Goal: Information Seeking & Learning: Check status

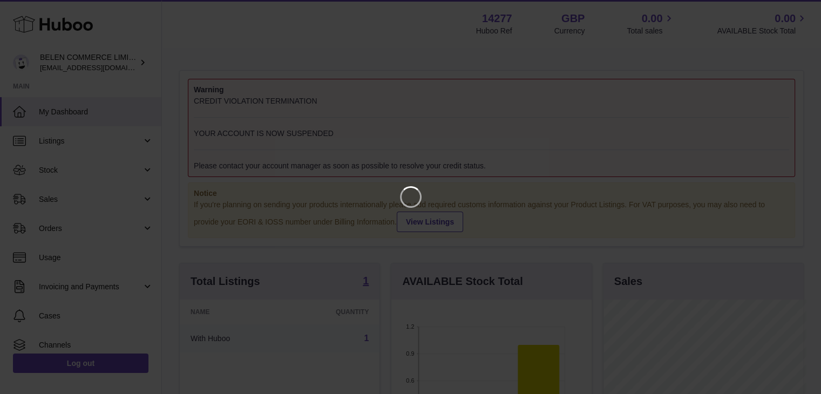
scroll to position [168, 202]
click at [801, 5] on icon "Close" at bounding box center [800, 9] width 13 height 13
click at [801, 5] on div at bounding box center [414, 197] width 829 height 394
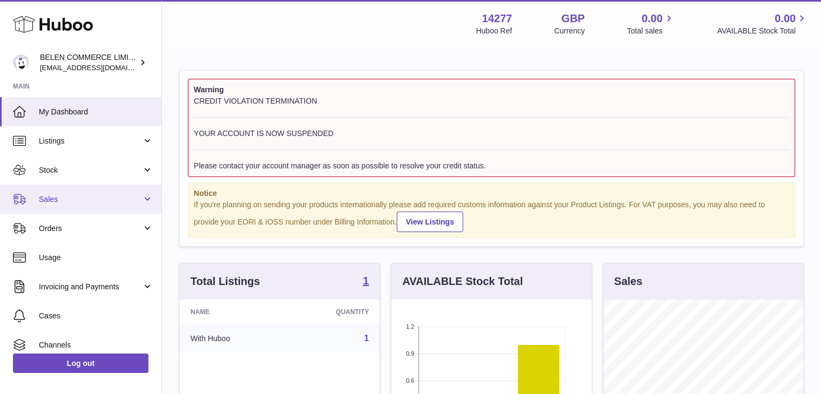
click at [85, 201] on span "Sales" at bounding box center [90, 199] width 103 height 10
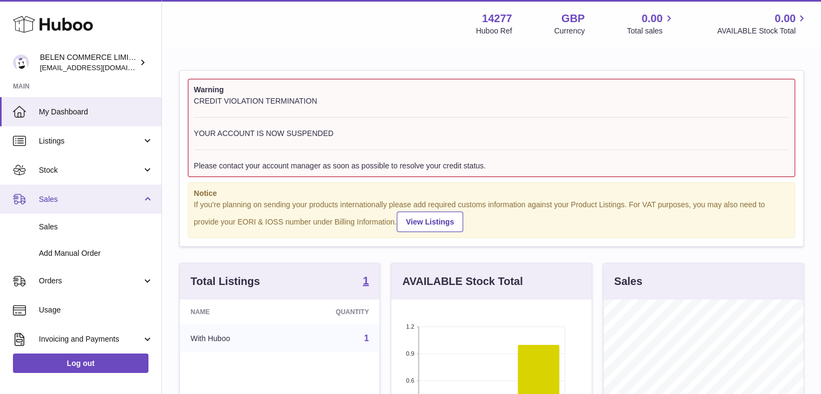
click at [85, 201] on span "Sales" at bounding box center [90, 199] width 103 height 10
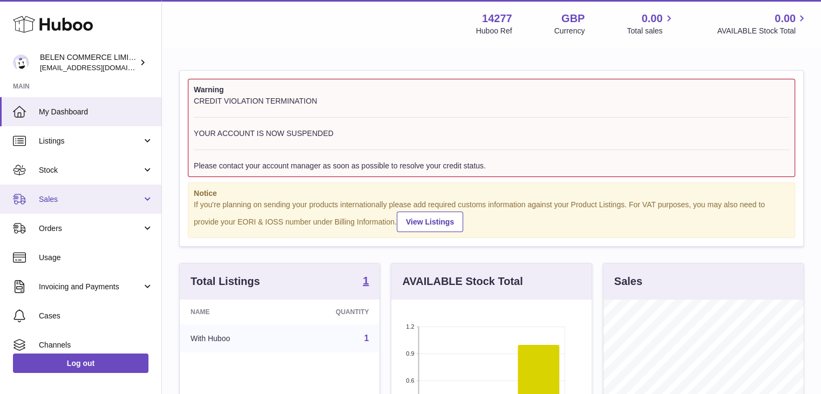
click at [90, 194] on span "Sales" at bounding box center [90, 199] width 103 height 10
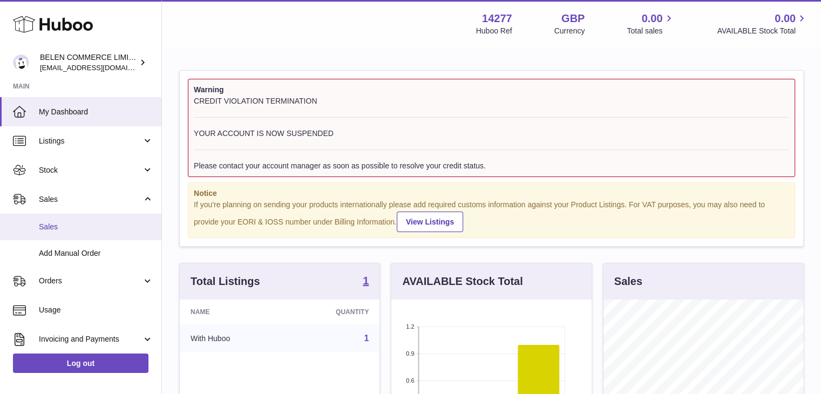
click at [91, 224] on span "Sales" at bounding box center [96, 227] width 114 height 10
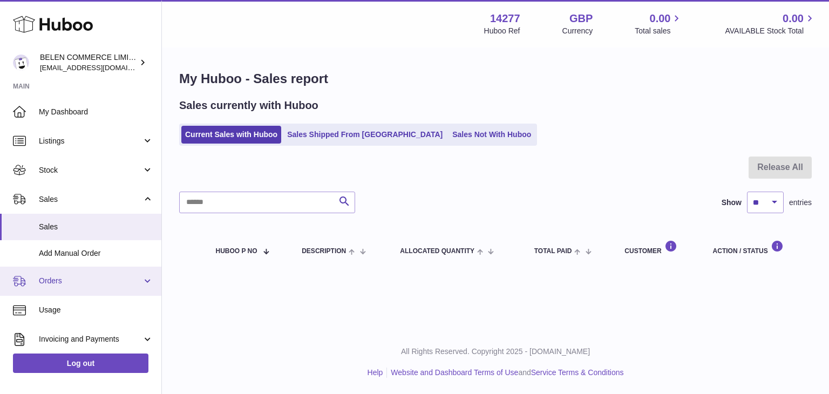
click at [94, 274] on link "Orders" at bounding box center [80, 281] width 161 height 29
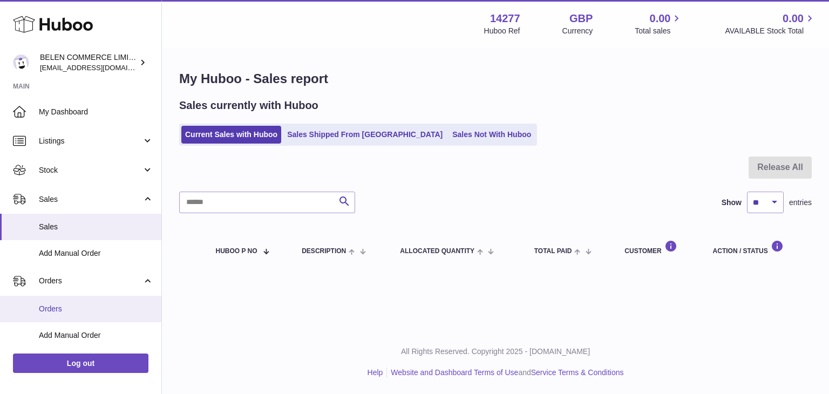
click at [102, 309] on span "Orders" at bounding box center [96, 309] width 114 height 10
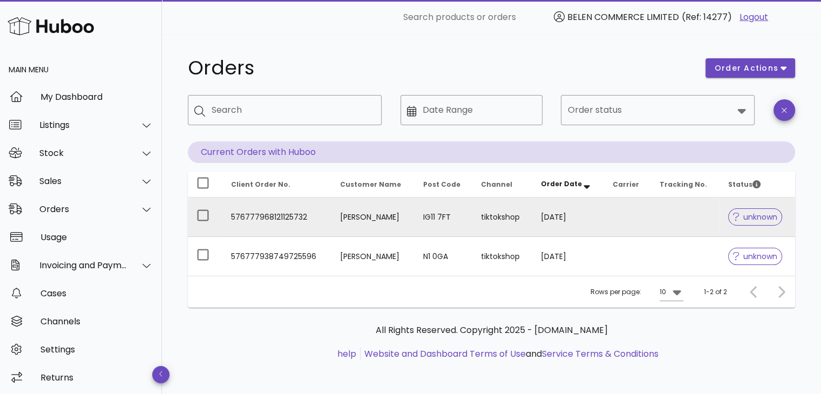
click at [746, 219] on span "unknown" at bounding box center [755, 217] width 44 height 8
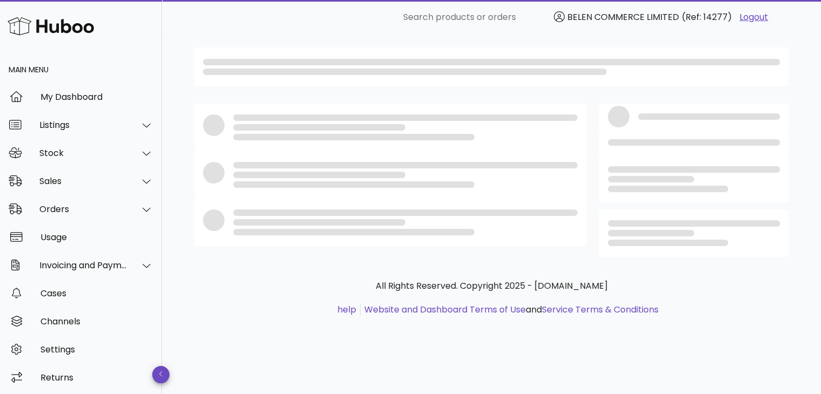
click at [746, 219] on div at bounding box center [693, 232] width 189 height 47
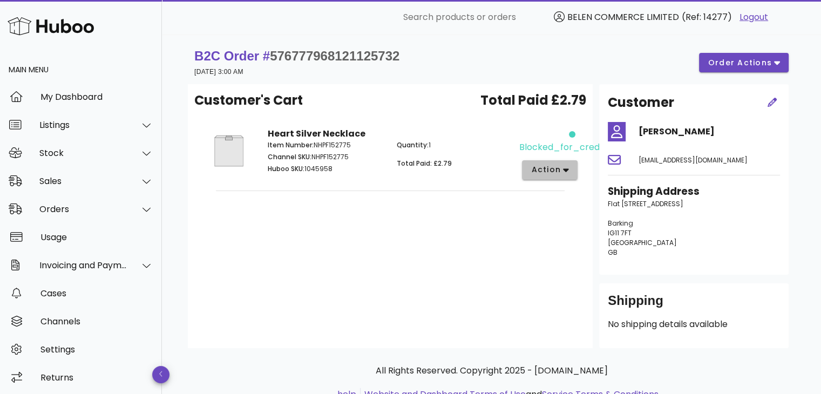
click at [549, 175] on button "action" at bounding box center [550, 169] width 56 height 19
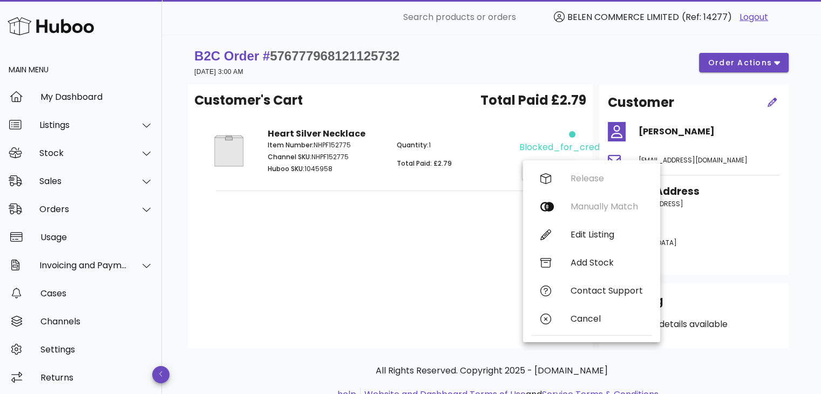
click at [426, 250] on div "Customer's Cart Total Paid £2.79 Heart Silver Necklace Item Number: NHPF152775 …" at bounding box center [390, 216] width 405 height 264
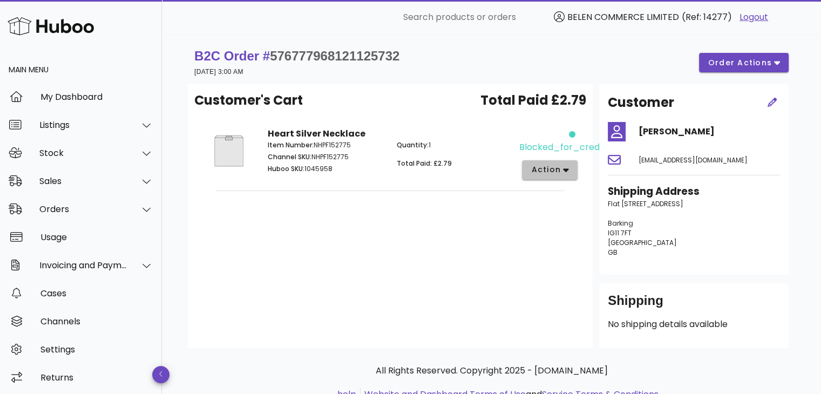
click at [549, 173] on span "action" at bounding box center [545, 169] width 30 height 11
click at [0, 0] on div "Release Manually Match Edit Listing Add Stock Contact Support Cancel" at bounding box center [0, 0] width 0 height 0
click at [549, 175] on span "action" at bounding box center [545, 169] width 30 height 11
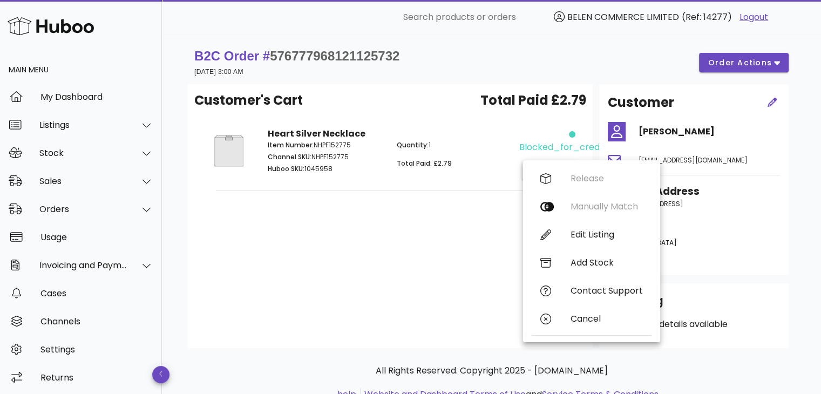
click at [585, 176] on div "Release Manually Match Edit Listing Add Stock Contact Support Cancel" at bounding box center [591, 251] width 120 height 173
click at [585, 176] on div "Heart Silver Necklace Item Number: NHPF152775 Channel SKU: NHPF152775 Huboo SKU…" at bounding box center [390, 154] width 392 height 70
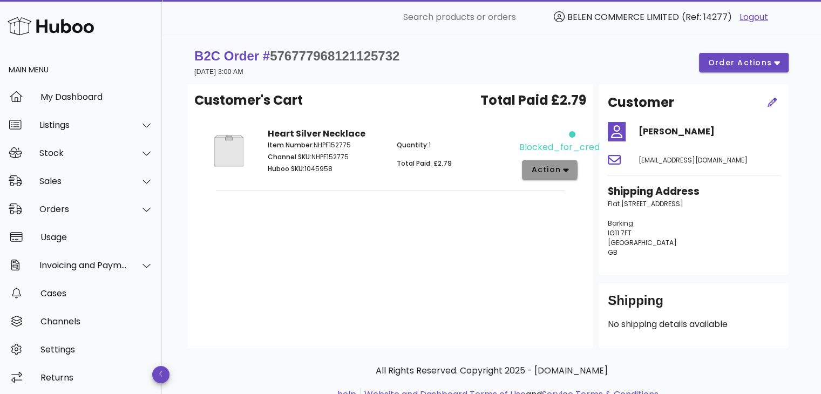
click at [566, 173] on icon "button" at bounding box center [566, 170] width 6 height 10
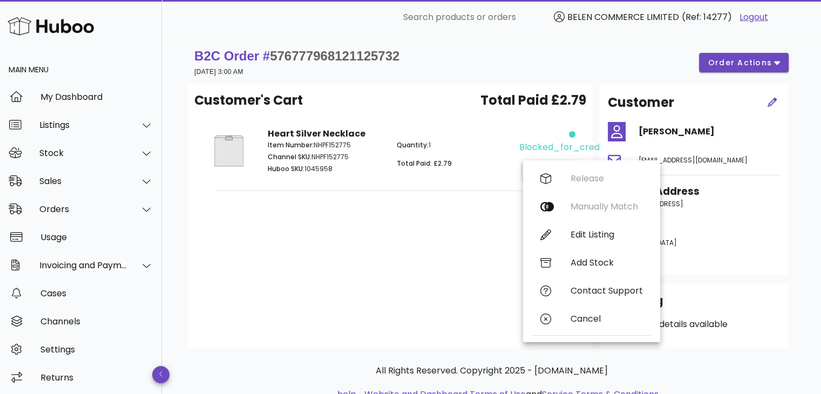
click at [555, 183] on div "Release Manually Match Edit Listing Add Stock Contact Support Cancel" at bounding box center [591, 251] width 120 height 173
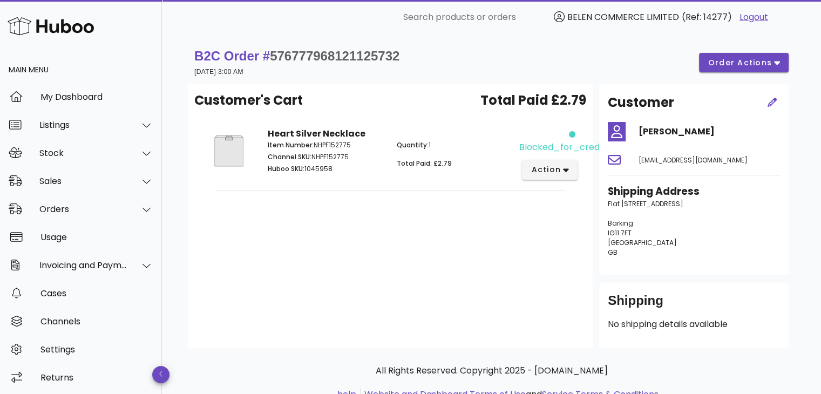
scroll to position [2, 0]
click at [563, 171] on icon "button" at bounding box center [566, 170] width 6 height 10
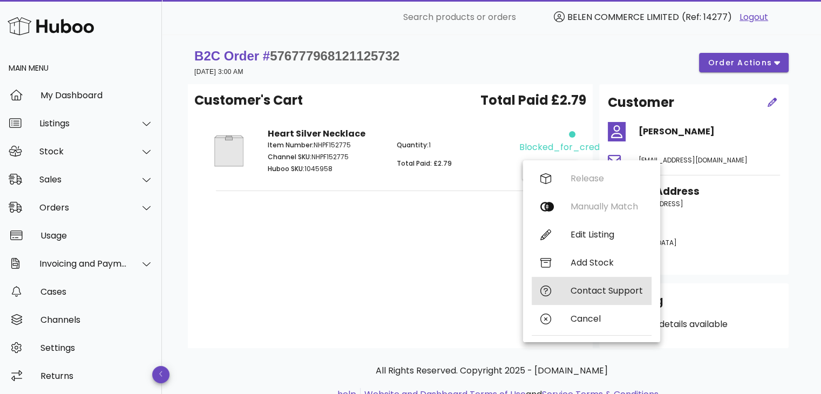
click at [574, 298] on div "Contact Support" at bounding box center [591, 291] width 120 height 28
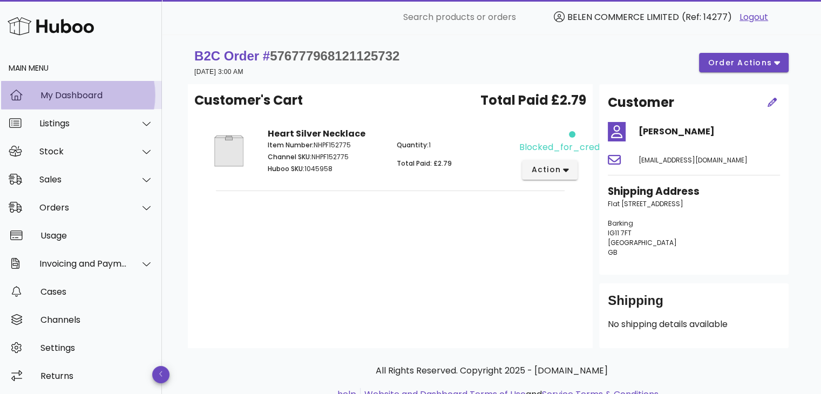
click at [71, 102] on div "My Dashboard" at bounding box center [96, 95] width 113 height 23
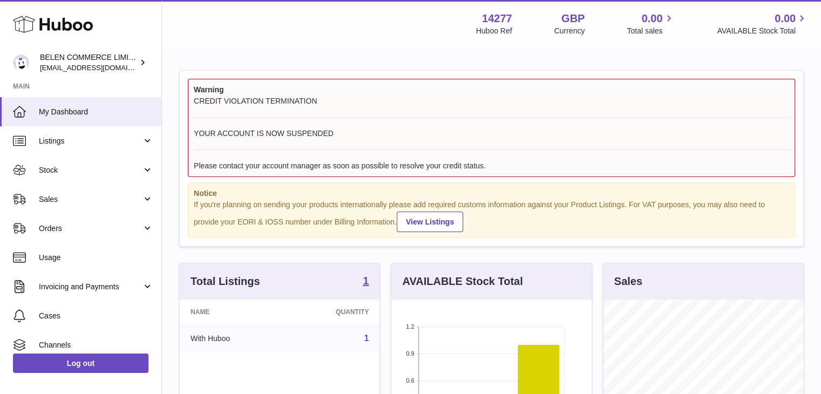
scroll to position [168, 200]
click at [273, 118] on div "CREDIT VIOLATION TERMINATION YOUR ACCOUNT IS NOW SUSPENDED Please contact your …" at bounding box center [491, 133] width 595 height 75
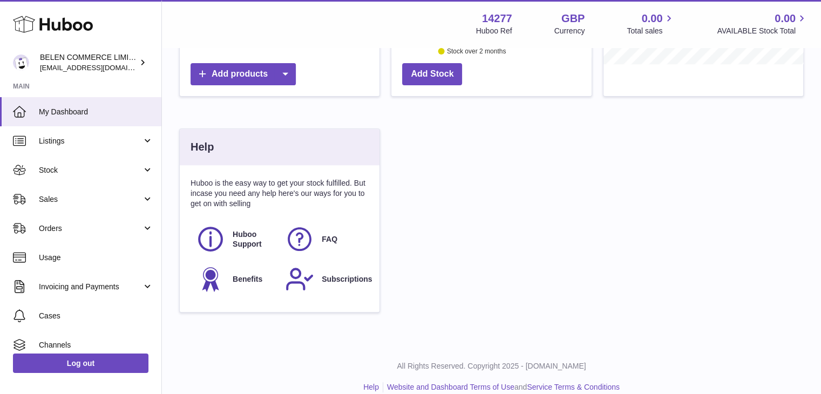
scroll to position [417, 0]
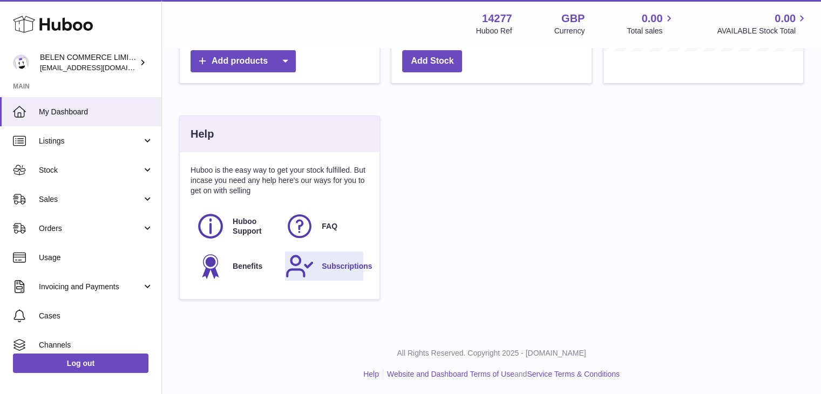
click at [324, 264] on span "Subscriptions" at bounding box center [347, 266] width 50 height 10
click at [238, 224] on span "Huboo Support" at bounding box center [253, 226] width 40 height 21
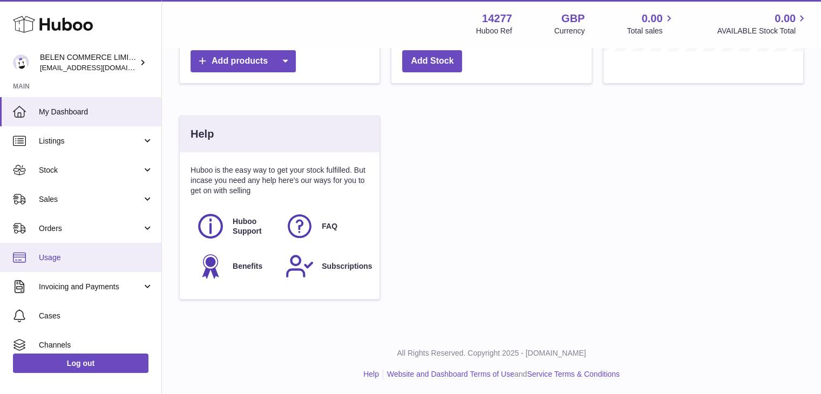
click at [110, 253] on span "Usage" at bounding box center [96, 257] width 114 height 10
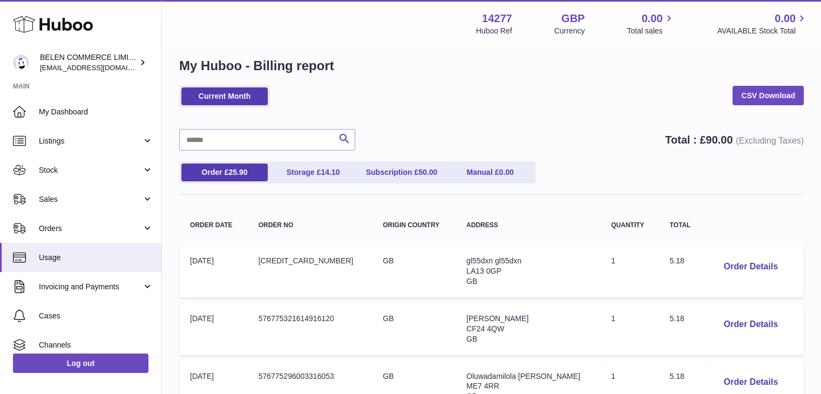
scroll to position [13, 0]
click at [408, 179] on link "Subscription £ 50.00" at bounding box center [401, 172] width 86 height 18
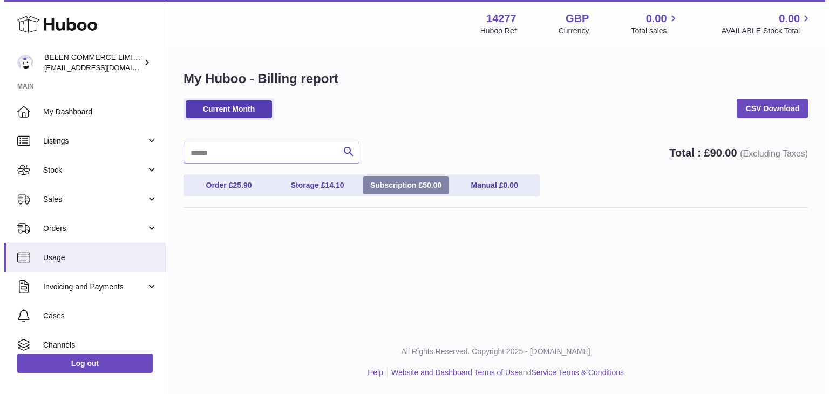
scroll to position [0, 0]
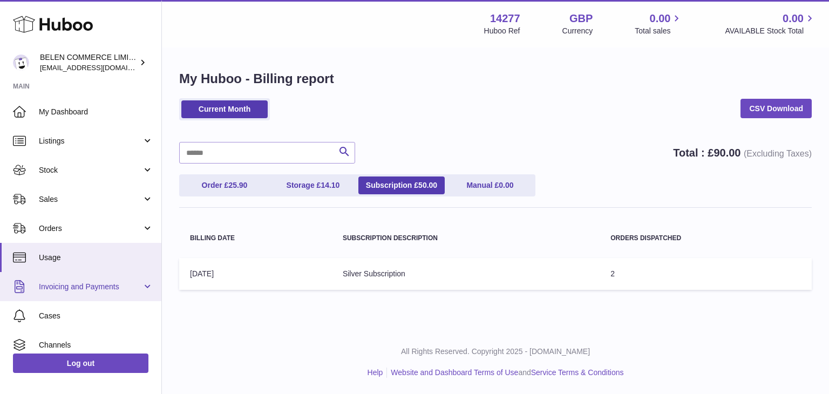
click at [99, 288] on span "Invoicing and Payments" at bounding box center [90, 287] width 103 height 10
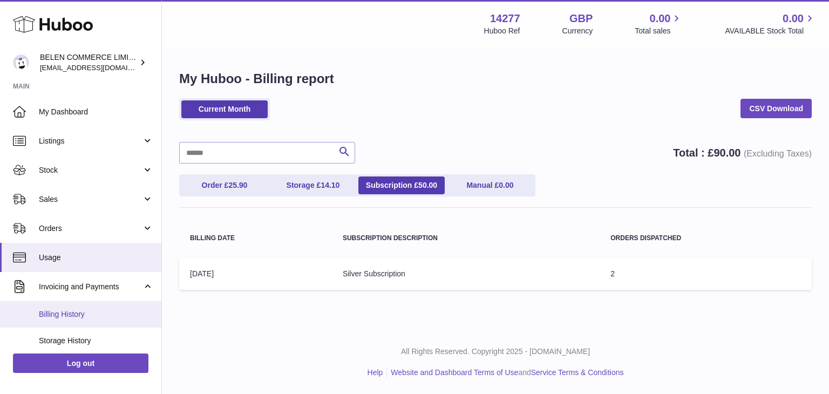
click at [95, 315] on span "Billing History" at bounding box center [96, 314] width 114 height 10
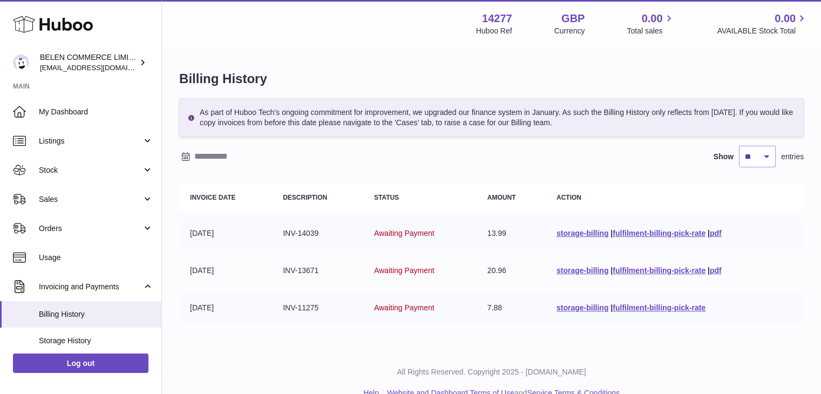
scroll to position [19, 0]
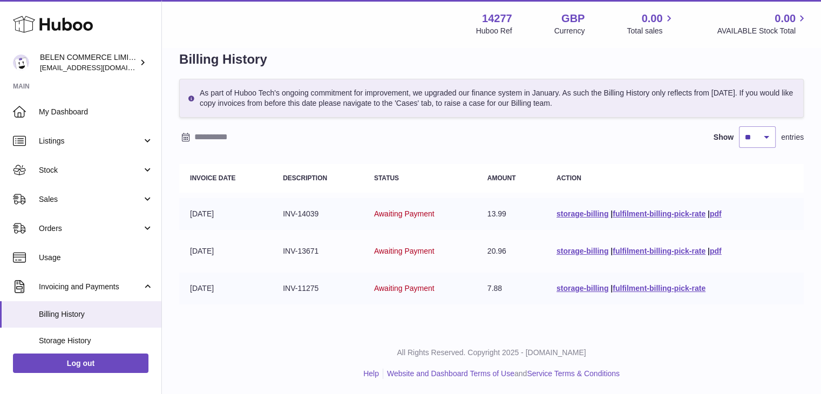
click at [359, 376] on ul "Help Website and Dashboard Terms of Use and Service Terms & Conditions" at bounding box center [490, 373] width 641 height 10
click at [365, 375] on link "Help" at bounding box center [371, 373] width 16 height 9
click at [96, 229] on span "Orders" at bounding box center [90, 228] width 103 height 10
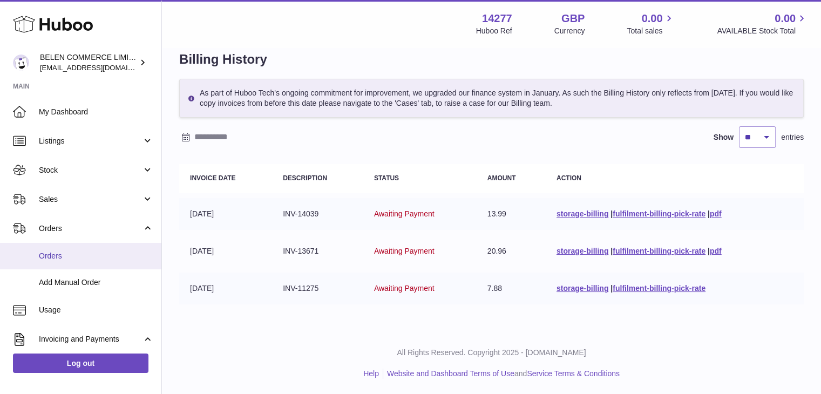
click at [83, 257] on span "Orders" at bounding box center [96, 256] width 114 height 10
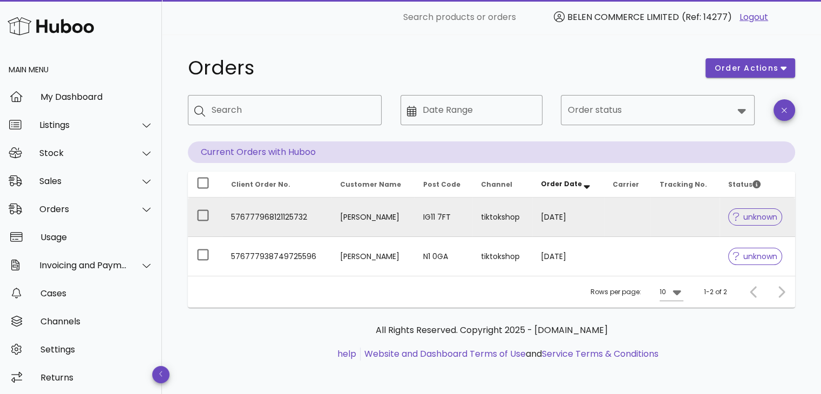
click at [741, 221] on span "unknown" at bounding box center [755, 217] width 44 height 8
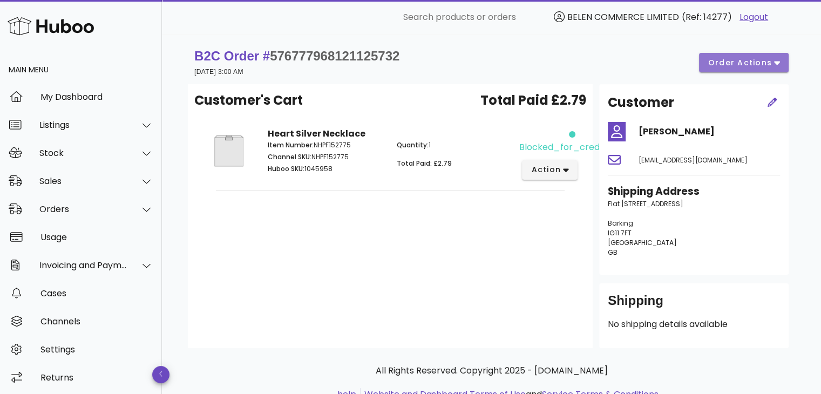
click at [747, 65] on span "order actions" at bounding box center [739, 62] width 65 height 11
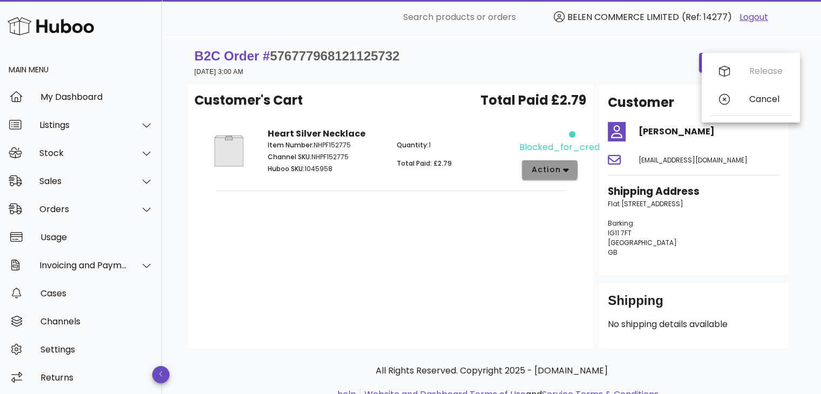
click at [568, 176] on button "action" at bounding box center [550, 169] width 56 height 19
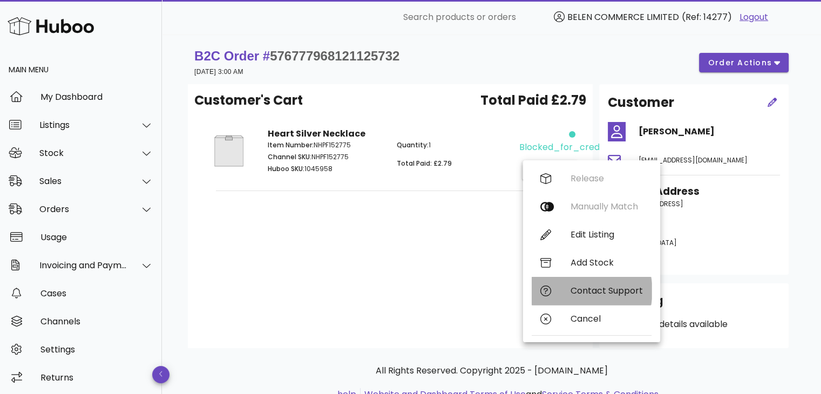
click at [575, 292] on div "Contact Support" at bounding box center [606, 290] width 72 height 10
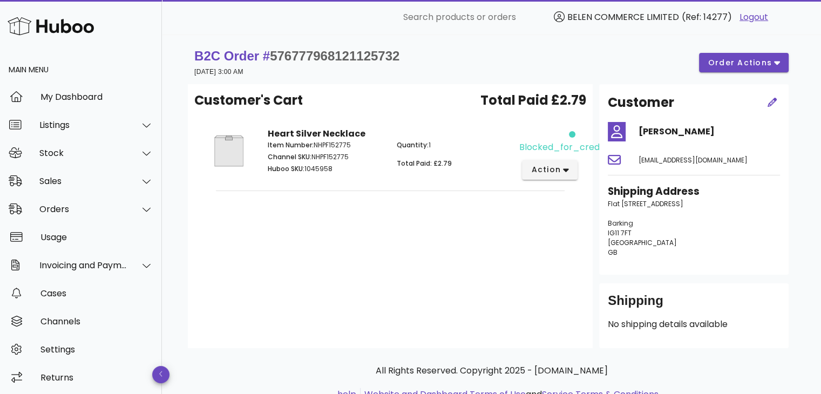
click at [576, 17] on span "BELEN COMMERCE LIMITED" at bounding box center [623, 17] width 112 height 12
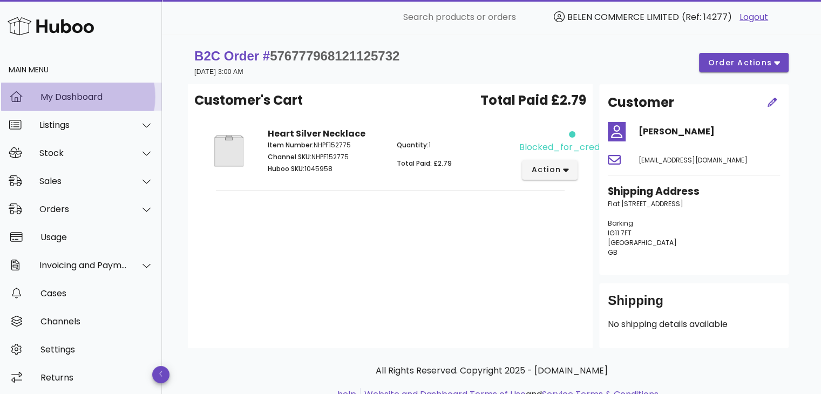
click at [99, 98] on div "My Dashboard" at bounding box center [96, 97] width 113 height 10
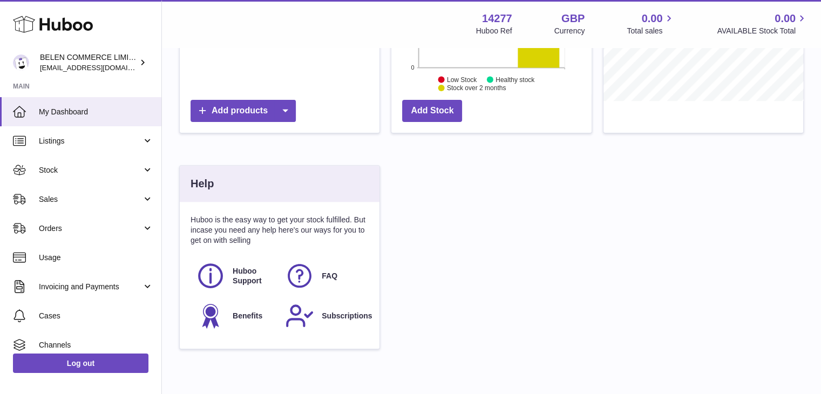
scroll to position [417, 0]
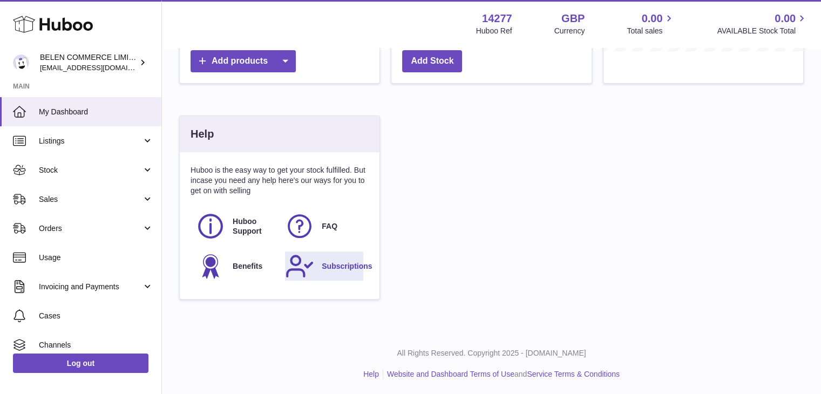
click at [345, 265] on span "Subscriptions" at bounding box center [347, 266] width 50 height 10
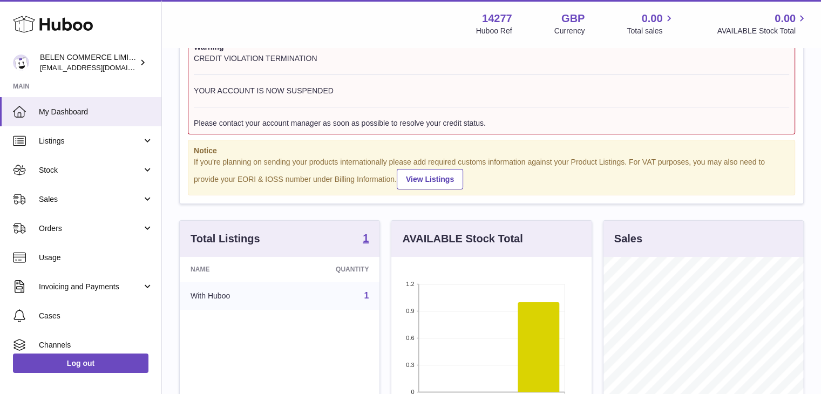
scroll to position [28, 0]
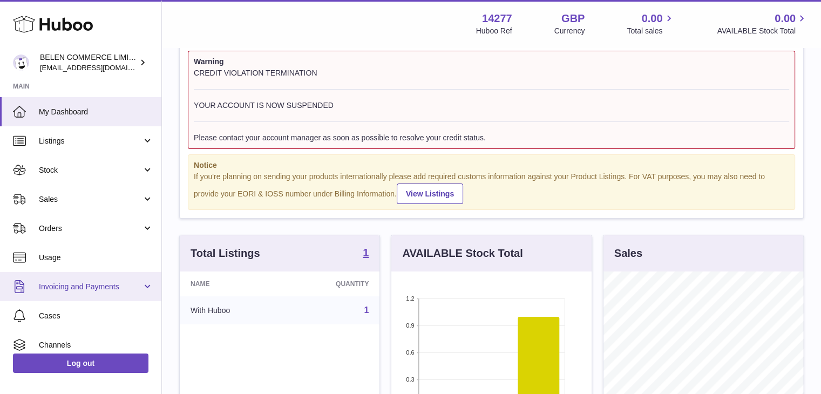
click at [42, 289] on span "Invoicing and Payments" at bounding box center [90, 287] width 103 height 10
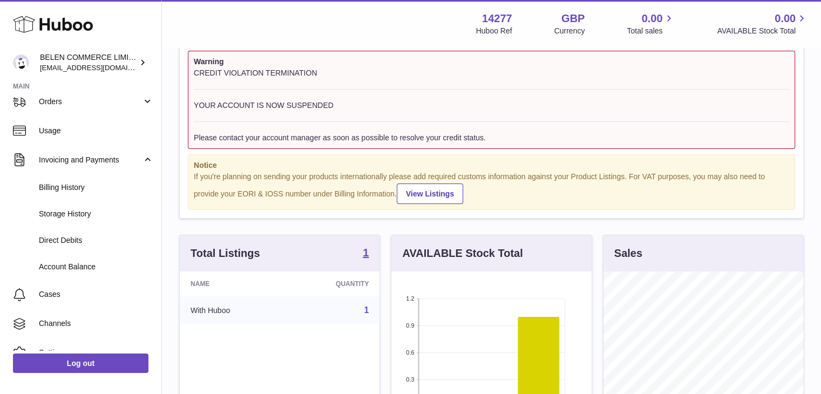
scroll to position [140, 0]
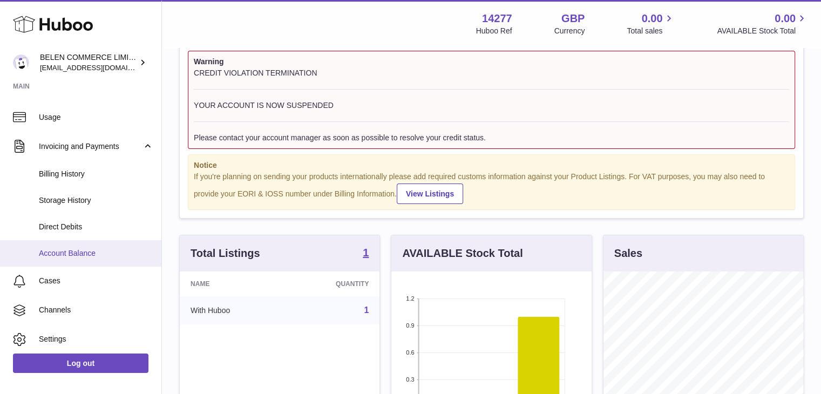
click at [99, 255] on span "Account Balance" at bounding box center [96, 253] width 114 height 10
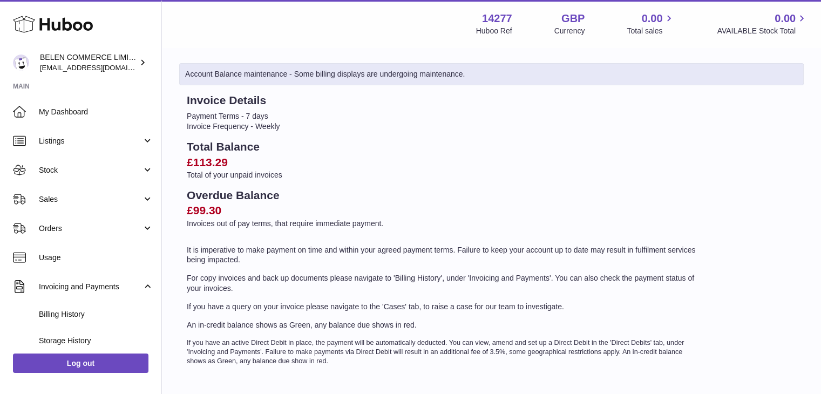
scroll to position [32, 0]
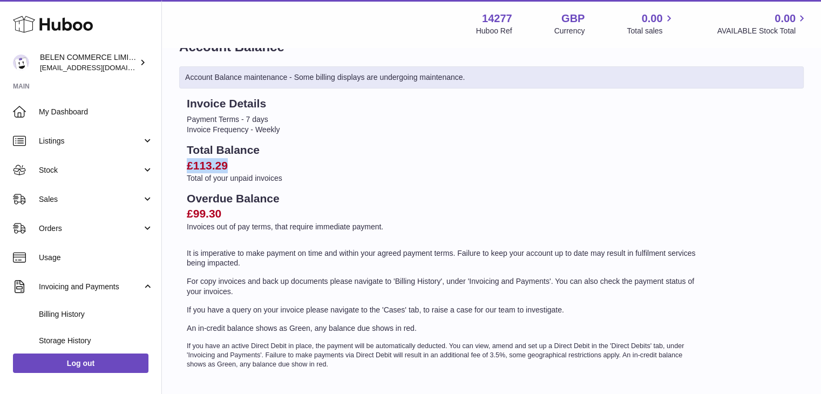
drag, startPoint x: 187, startPoint y: 162, endPoint x: 244, endPoint y: 162, distance: 57.7
click at [244, 162] on h2 "£113.29" at bounding box center [444, 165] width 514 height 15
click at [281, 162] on h2 "£113.29" at bounding box center [444, 165] width 514 height 15
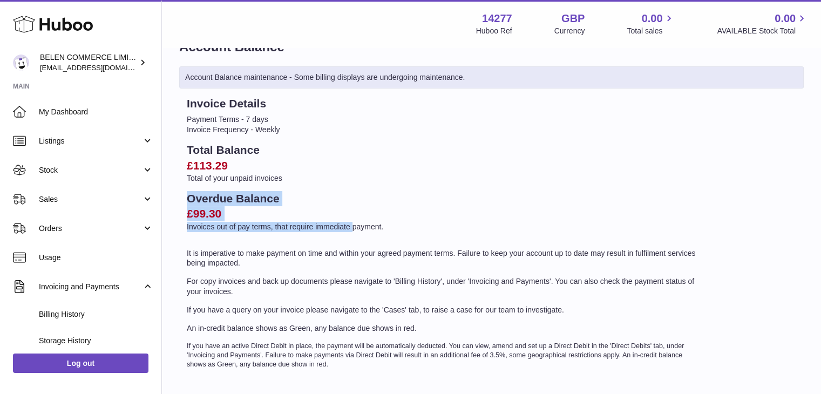
drag, startPoint x: 183, startPoint y: 196, endPoint x: 351, endPoint y: 225, distance: 170.2
click at [351, 225] on div "Invoice Details Payment Terms - 7 days Invoice Frequency - Weekly Total Balance…" at bounding box center [443, 232] width 529 height 273
click at [371, 201] on h2 "Overdue Balance" at bounding box center [444, 198] width 514 height 15
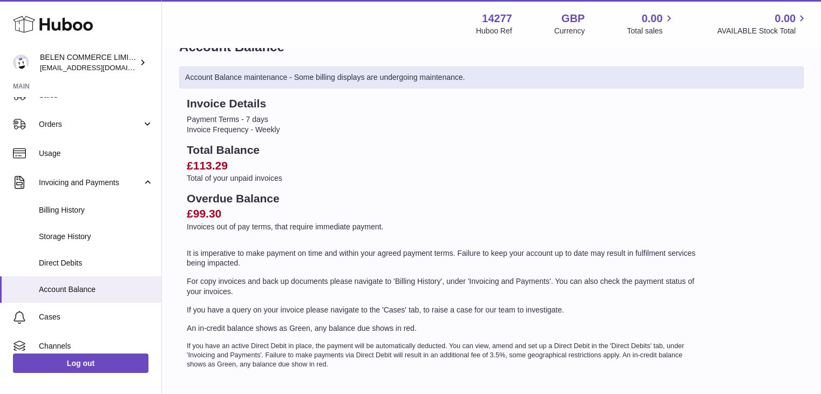
scroll to position [108, 0]
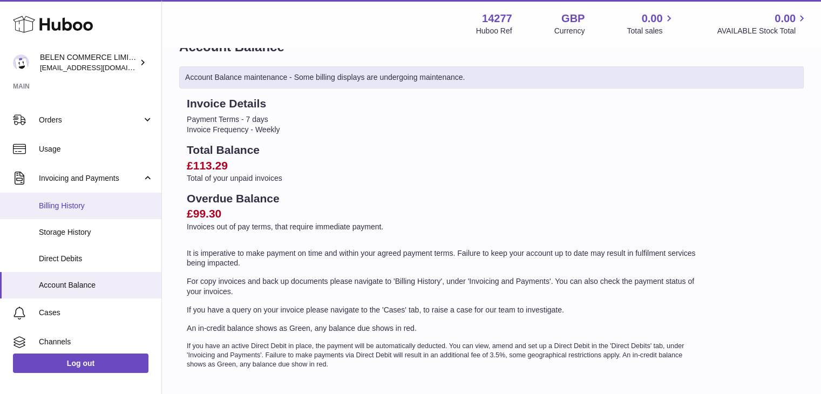
click at [101, 207] on span "Billing History" at bounding box center [96, 206] width 114 height 10
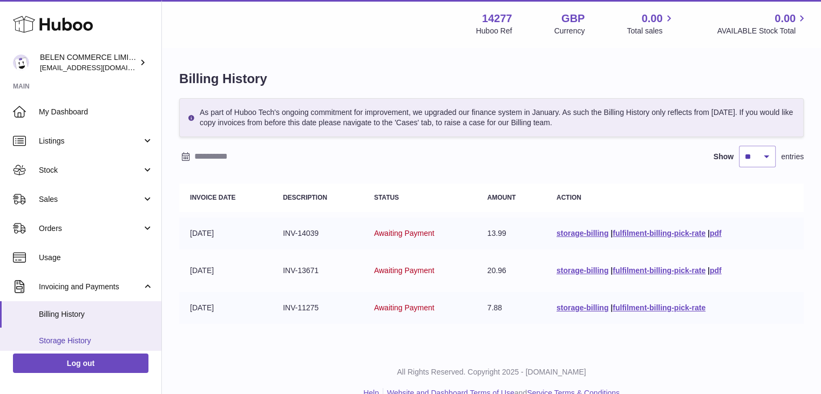
click at [94, 339] on span "Storage History" at bounding box center [96, 341] width 114 height 10
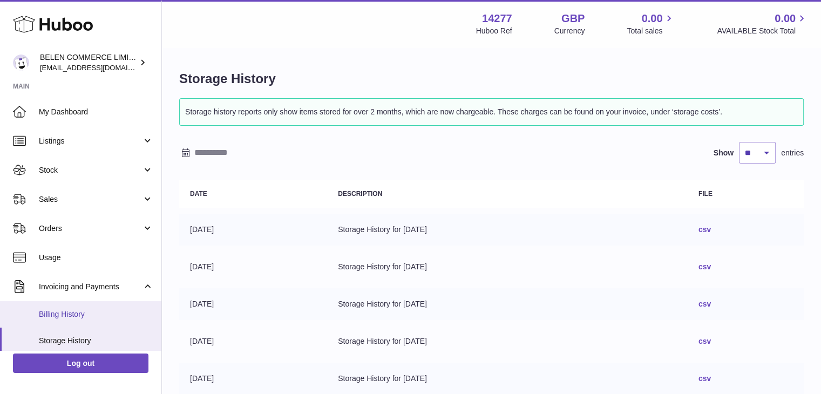
click at [105, 307] on link "Billing History" at bounding box center [80, 314] width 161 height 26
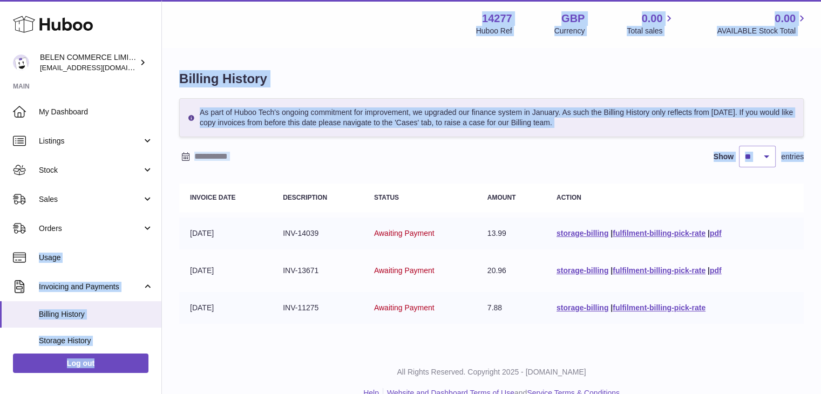
drag, startPoint x: 162, startPoint y: 216, endPoint x: 160, endPoint y: 236, distance: 20.1
click at [160, 236] on div "Huboo BELEN COMMERCE LIMITED [EMAIL_ADDRESS][DOMAIN_NAME] Main My Dashboard Lis…" at bounding box center [410, 207] width 821 height 414
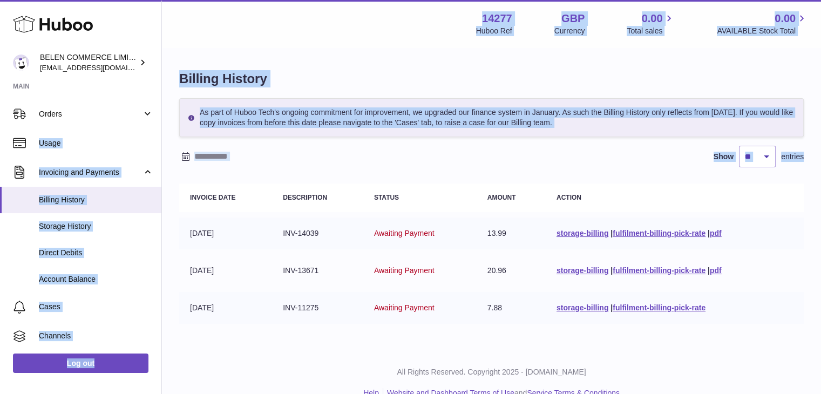
scroll to position [121, 0]
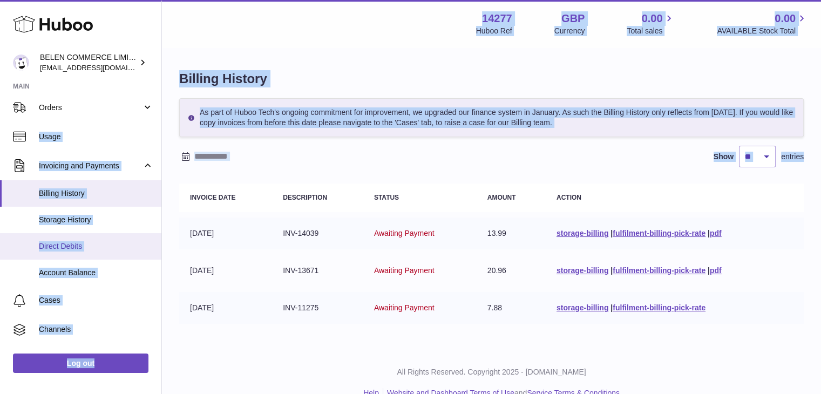
click at [67, 249] on span "Direct Debits" at bounding box center [96, 246] width 114 height 10
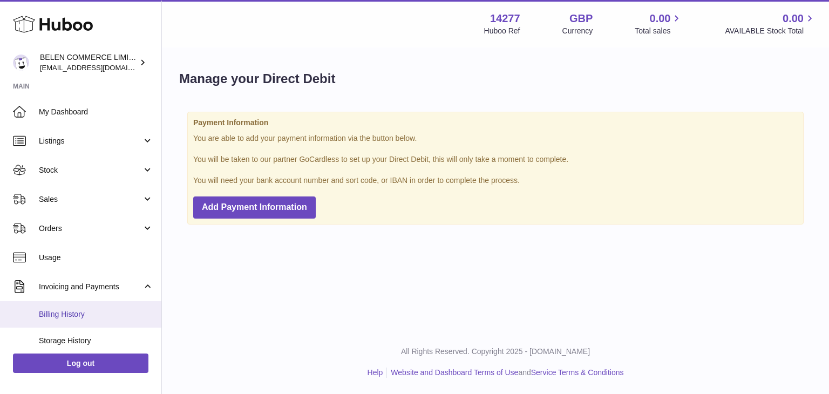
click at [74, 310] on span "Billing History" at bounding box center [96, 314] width 114 height 10
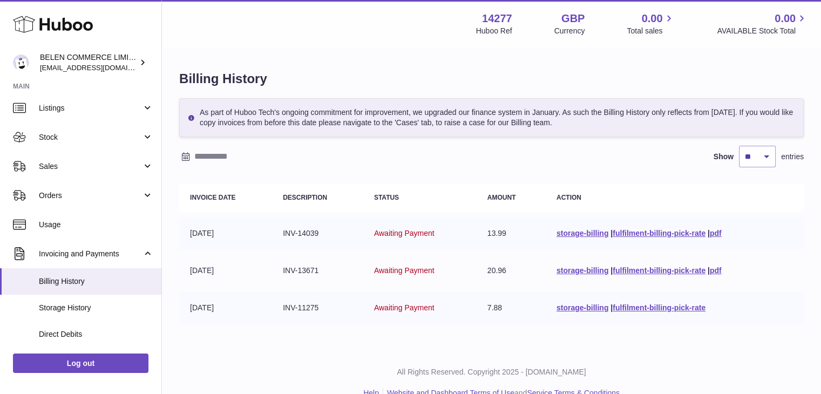
scroll to position [42, 0]
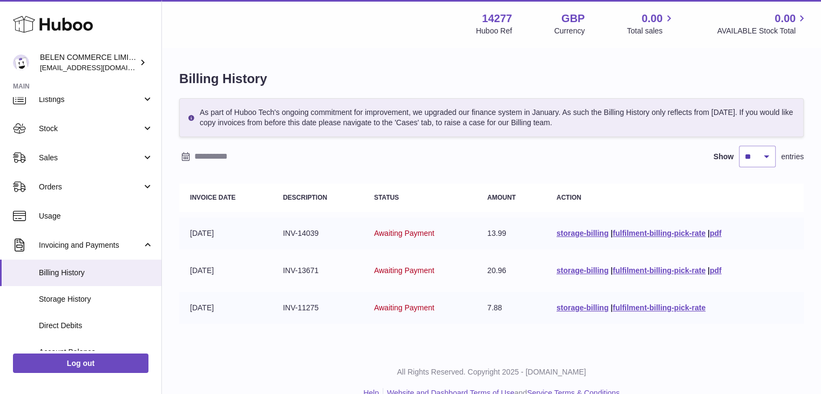
click at [408, 233] on span "Awaiting Payment" at bounding box center [404, 233] width 60 height 9
click at [643, 233] on link "fulfilment-billing-pick-rate" at bounding box center [658, 233] width 93 height 9
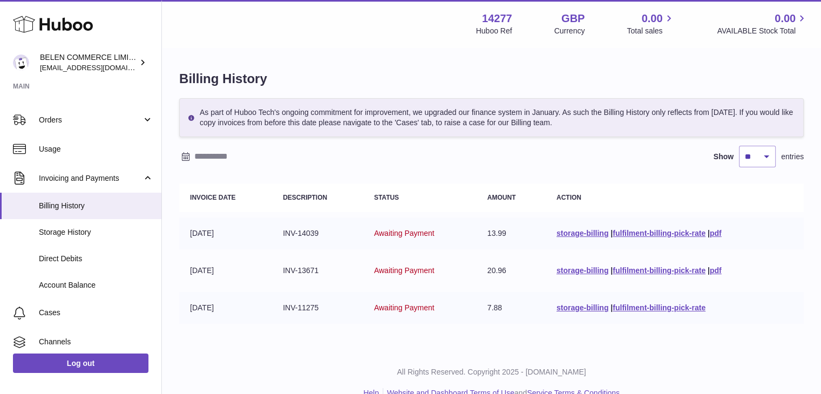
scroll to position [111, 0]
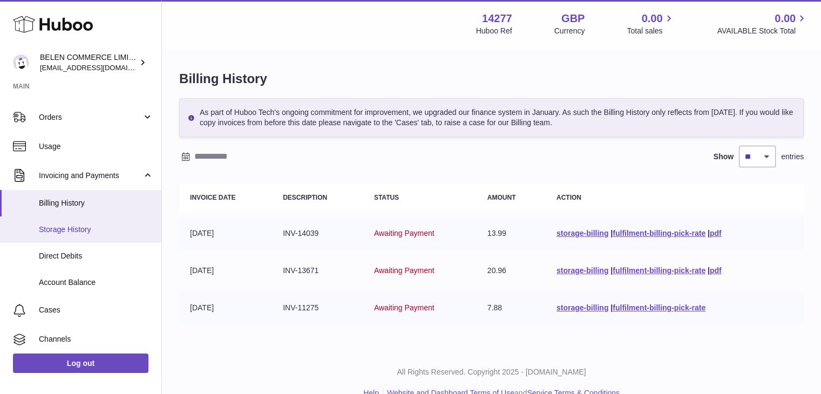
click at [104, 235] on link "Storage History" at bounding box center [80, 229] width 161 height 26
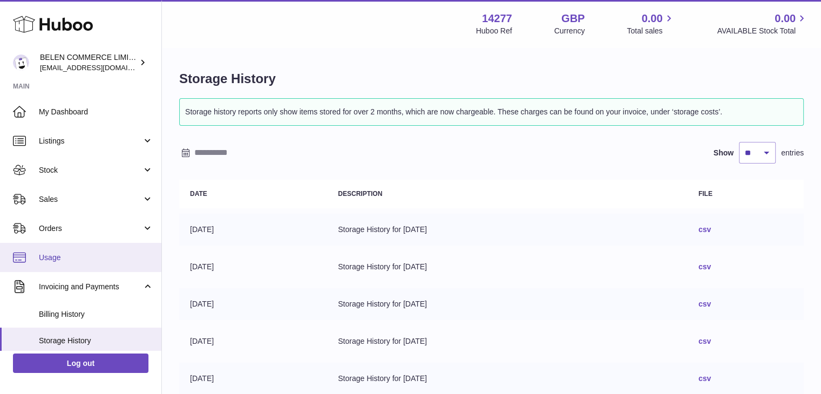
click at [70, 260] on span "Usage" at bounding box center [96, 257] width 114 height 10
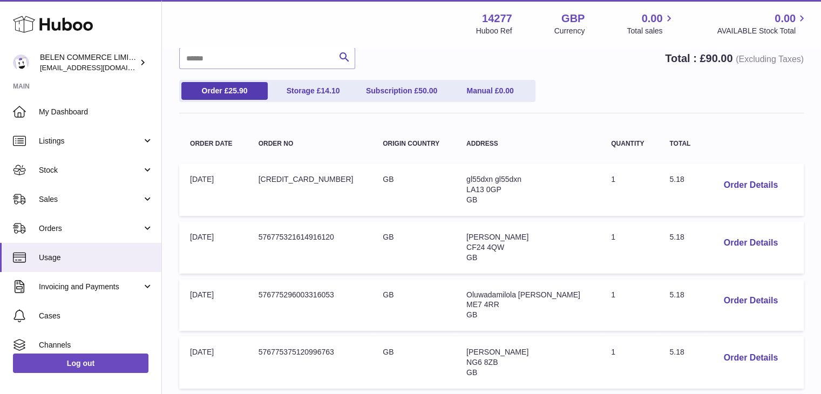
scroll to position [95, 0]
click at [390, 85] on link "Subscription £ 50.00" at bounding box center [401, 90] width 86 height 18
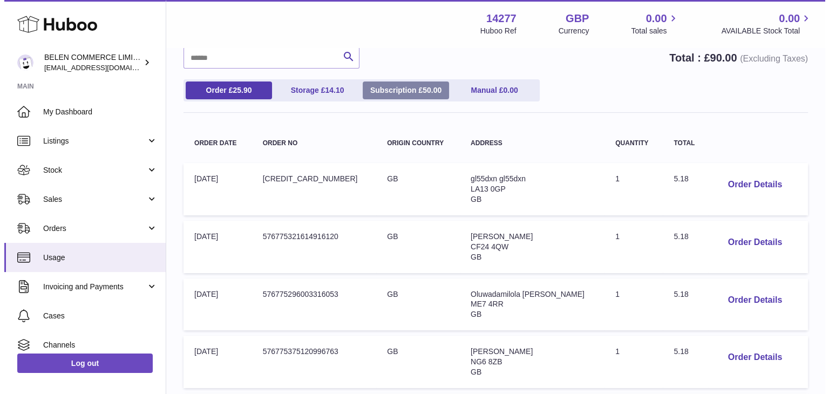
scroll to position [0, 0]
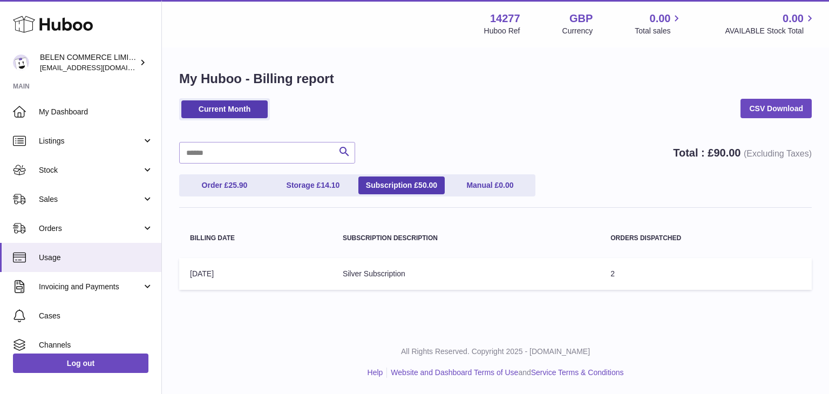
click at [611, 275] on td "Orders Dispatched: 2" at bounding box center [705, 274] width 212 height 32
click at [232, 101] on link "Current Month" at bounding box center [224, 109] width 86 height 18
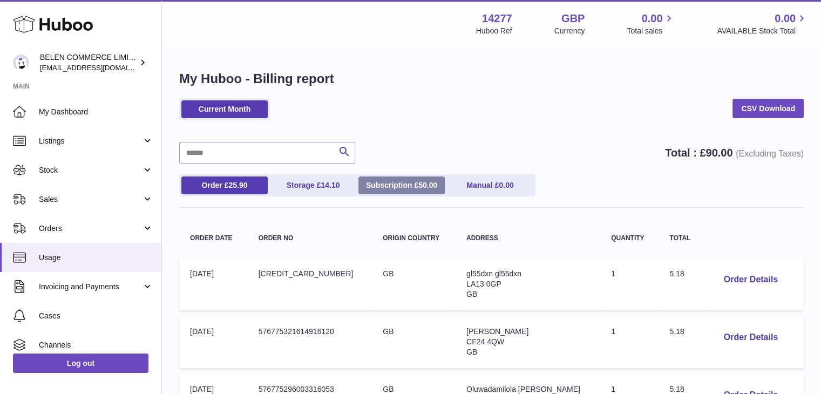
click at [434, 190] on link "Subscription £ 50.00" at bounding box center [401, 185] width 86 height 18
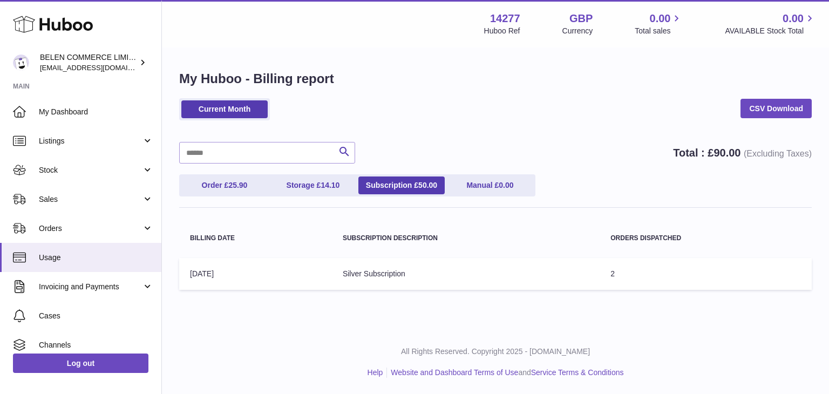
click at [393, 276] on td "Subscription Description: Silver Subscription" at bounding box center [466, 274] width 268 height 32
click at [339, 181] on span "14.10" at bounding box center [329, 185] width 19 height 9
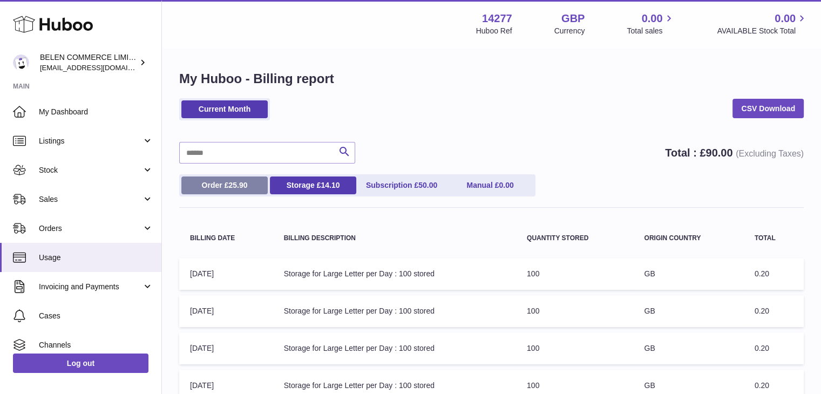
click at [240, 179] on link "Order £ 25.90" at bounding box center [224, 185] width 86 height 18
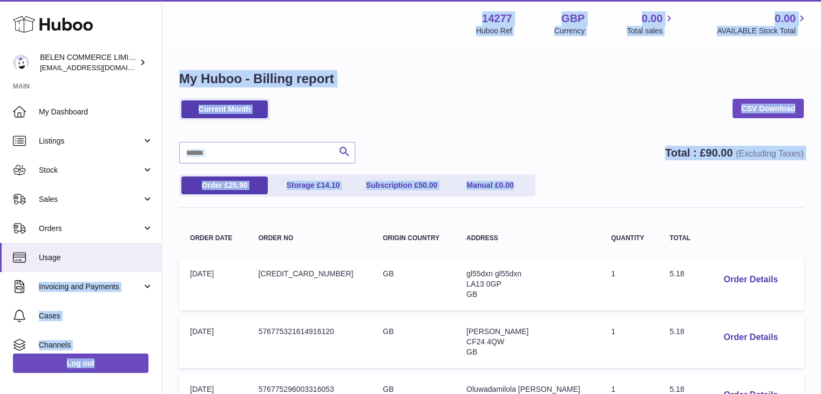
drag, startPoint x: 162, startPoint y: 200, endPoint x: 160, endPoint y: 262, distance: 62.1
click at [160, 262] on div "Huboo BELEN COMMERCE LIMITED zenmindcoeu@gmail.com Main My Dashboard Listings N…" at bounding box center [410, 315] width 821 height 631
click at [424, 145] on div "Search Total : £ 90.00 (Excluding Taxes)" at bounding box center [491, 153] width 624 height 22
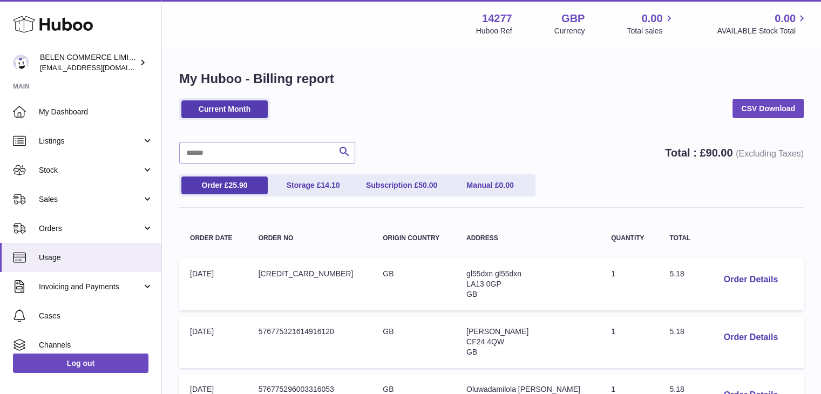
click at [637, 36] on div "Menu Huboo 14277 Huboo Ref GBP Currency 0.00 Total sales 0.00 AVAILABLE Stock T…" at bounding box center [491, 23] width 659 height 47
click at [641, 33] on span "Total sales" at bounding box center [650, 31] width 48 height 10
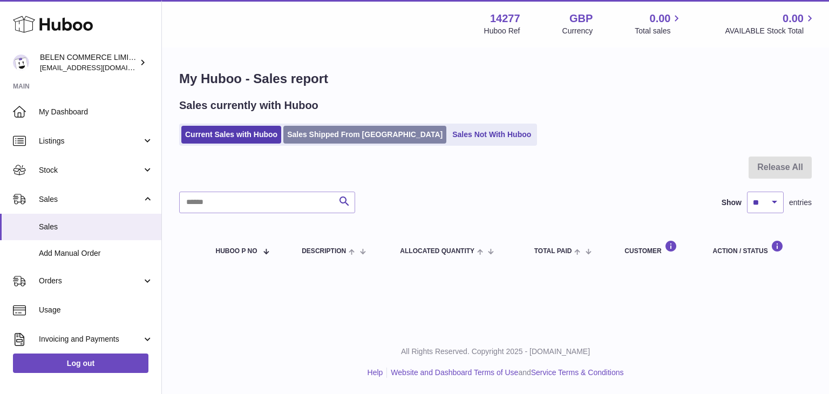
click at [358, 132] on link "Sales Shipped From [GEOGRAPHIC_DATA]" at bounding box center [364, 135] width 163 height 18
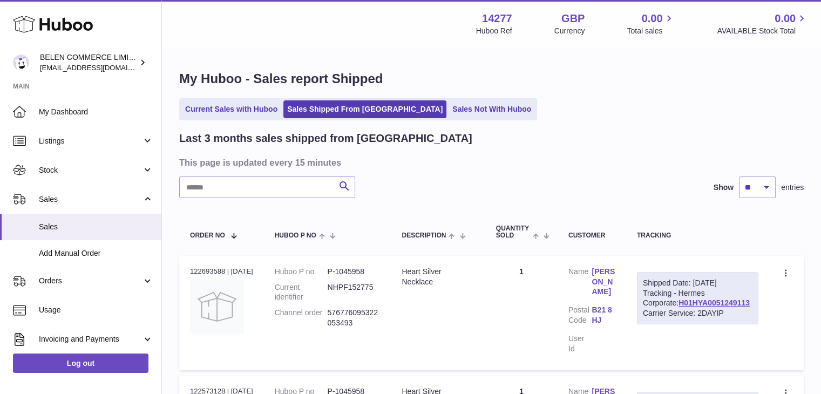
scroll to position [40, 0]
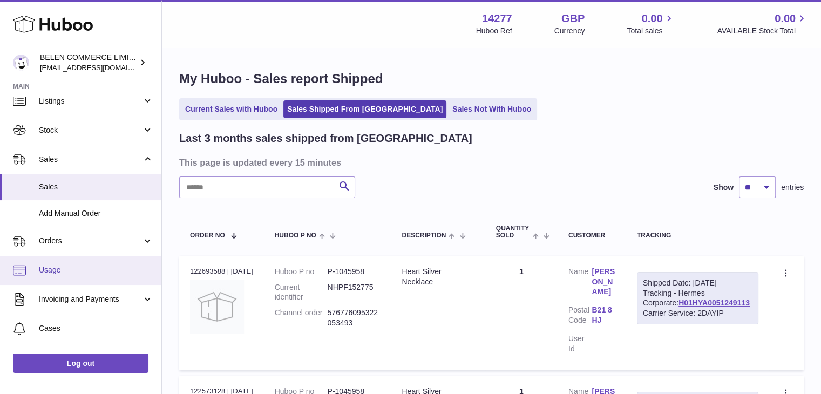
click at [98, 270] on span "Usage" at bounding box center [96, 270] width 114 height 10
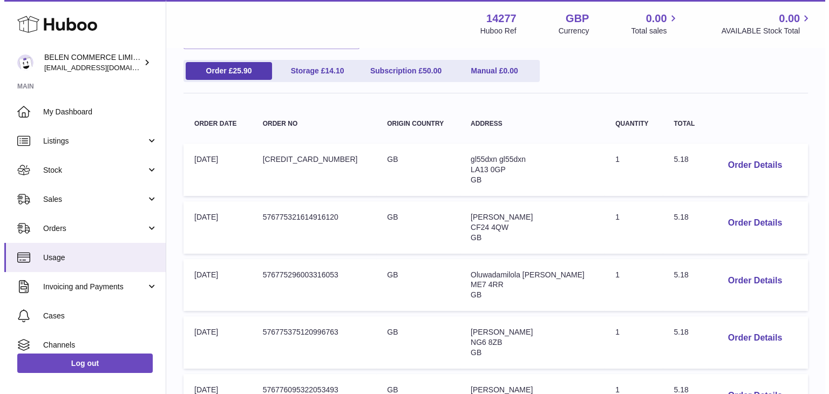
scroll to position [128, 0]
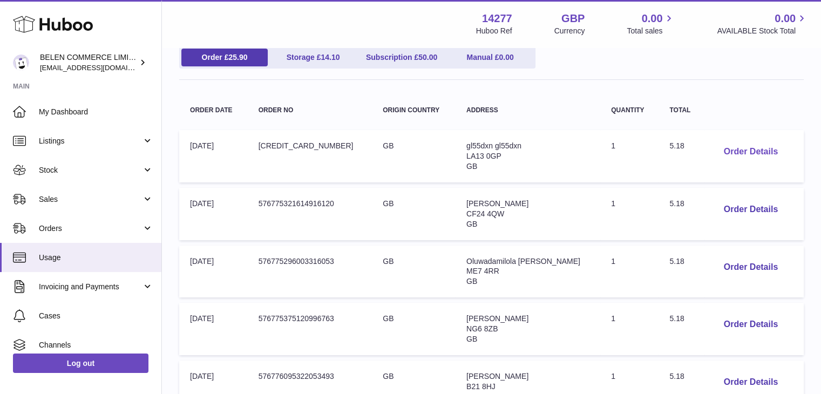
click at [746, 146] on button "Order Details" at bounding box center [750, 152] width 71 height 22
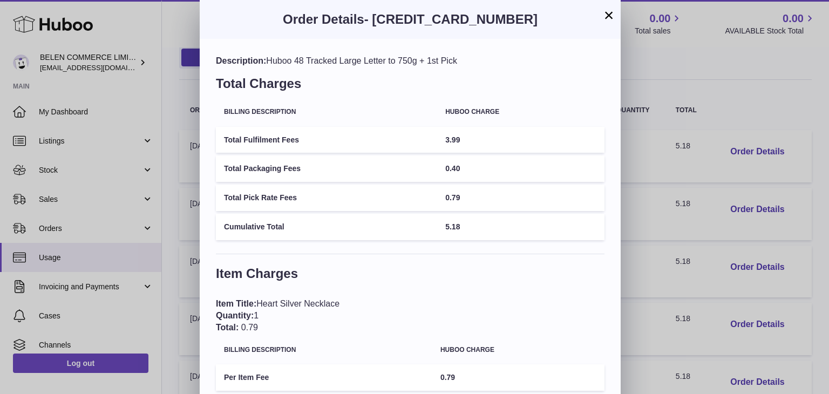
click at [521, 286] on h3 "Item Charges" at bounding box center [410, 276] width 388 height 23
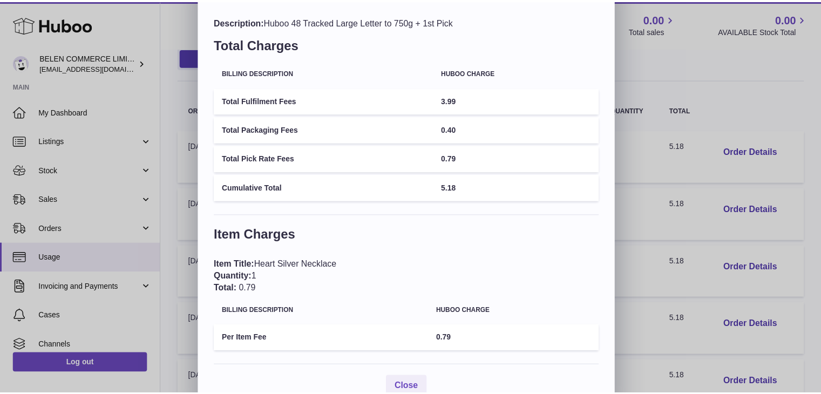
scroll to position [0, 0]
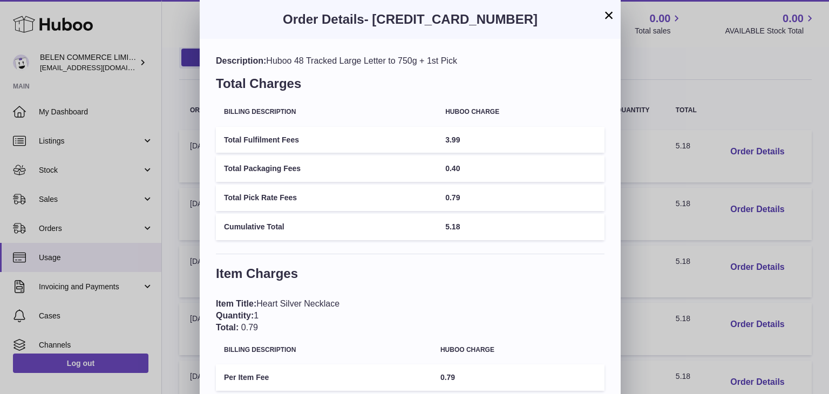
click at [606, 17] on button "×" at bounding box center [608, 15] width 13 height 13
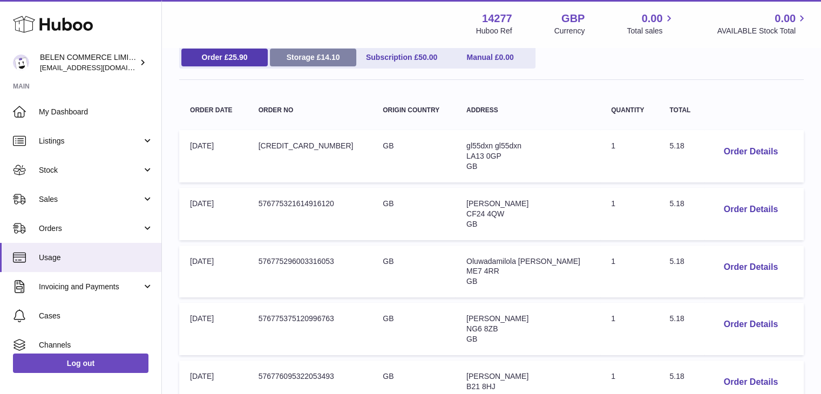
click at [330, 57] on span "14.10" at bounding box center [329, 57] width 19 height 9
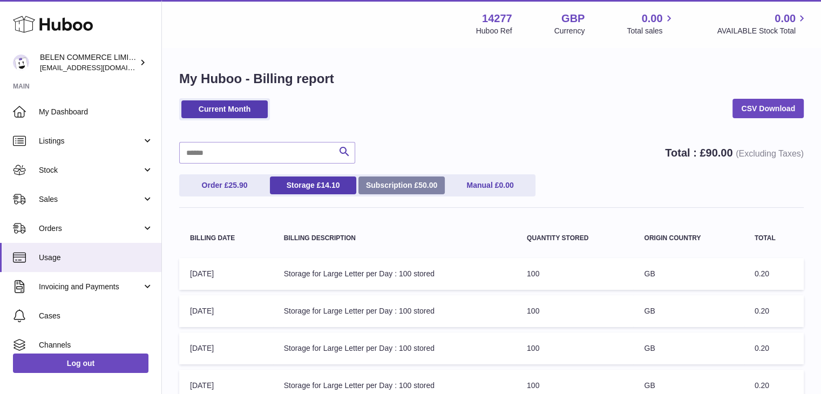
click at [384, 186] on link "Subscription £ 50.00" at bounding box center [401, 185] width 86 height 18
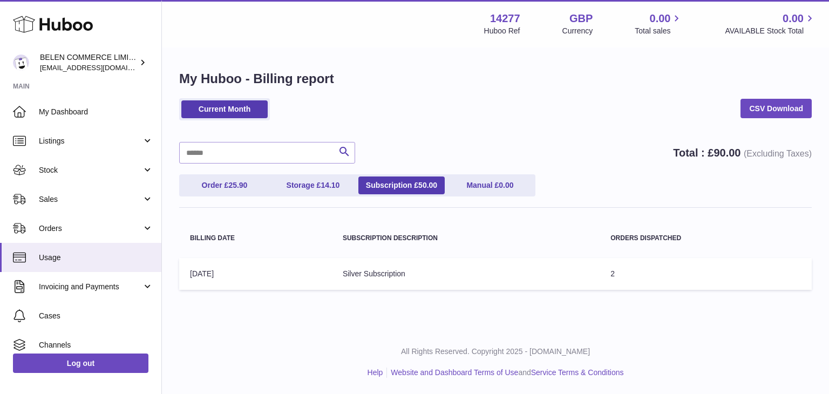
click at [370, 263] on td "Subscription Description: Silver Subscription" at bounding box center [466, 274] width 268 height 32
click at [140, 57] on icon at bounding box center [142, 62] width 11 height 11
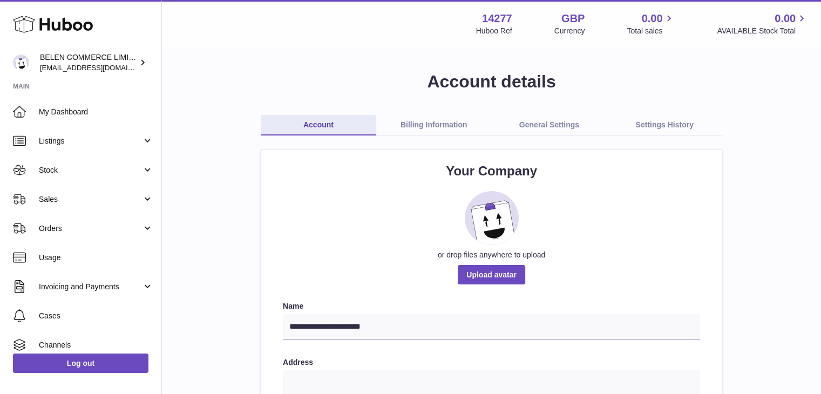
click at [470, 119] on link "Billing Information" at bounding box center [433, 125] width 115 height 21
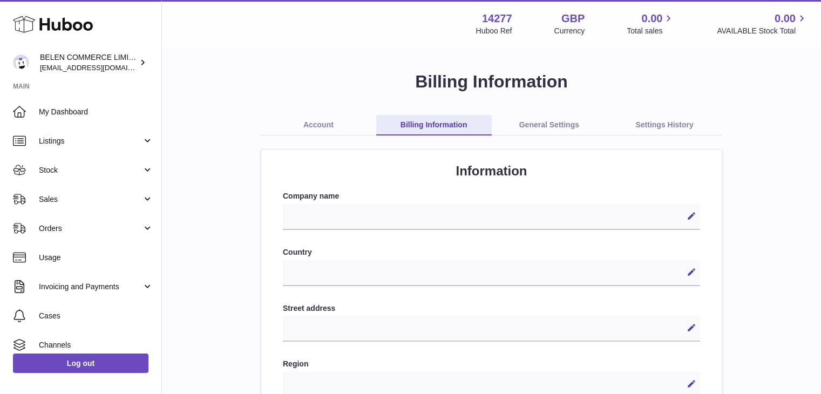
select select
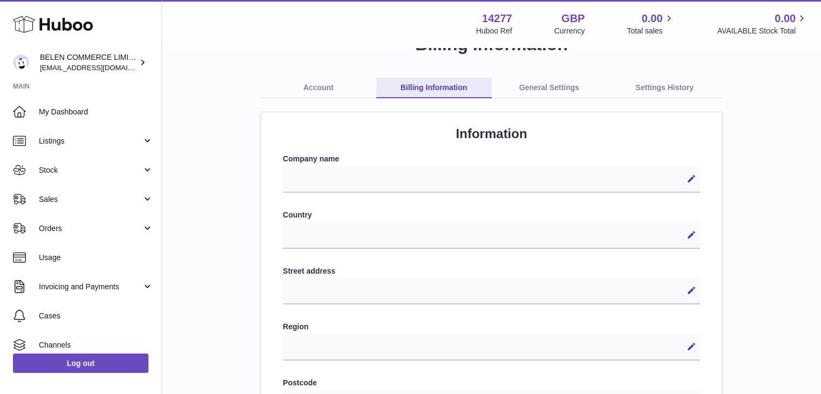
scroll to position [67, 0]
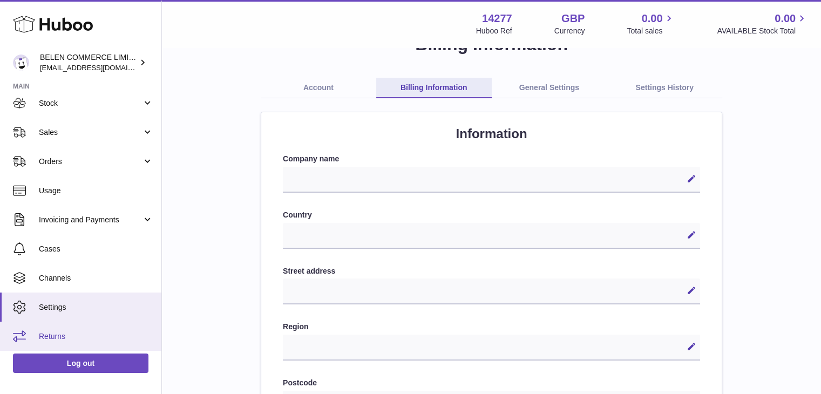
click at [94, 335] on span "Returns" at bounding box center [96, 336] width 114 height 10
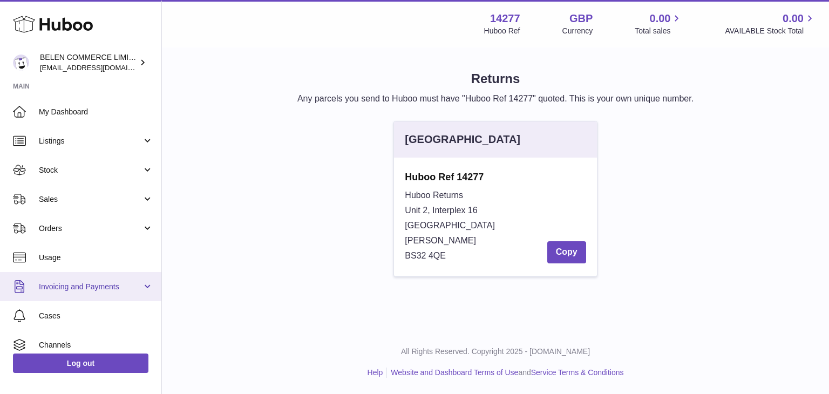
click at [86, 289] on span "Invoicing and Payments" at bounding box center [90, 287] width 103 height 10
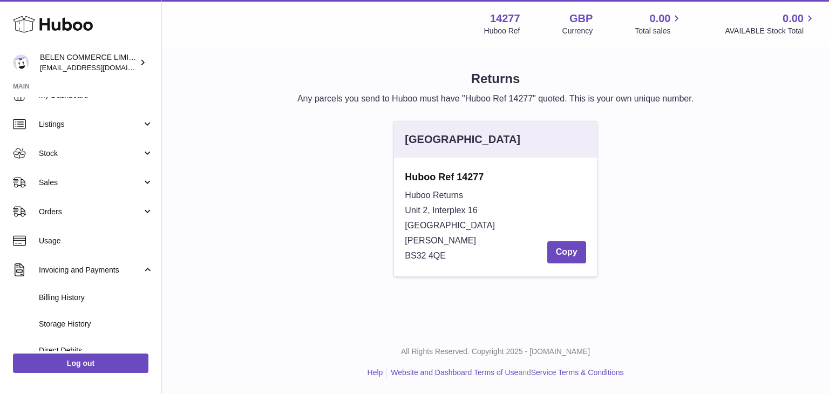
scroll to position [6, 0]
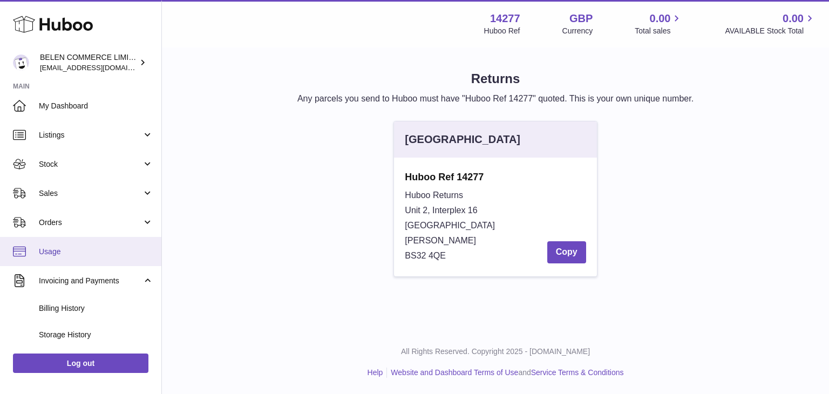
click at [115, 244] on link "Usage" at bounding box center [80, 251] width 161 height 29
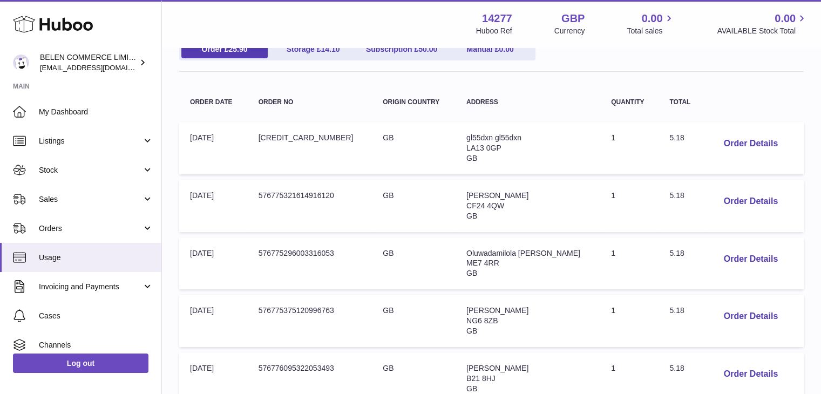
scroll to position [120, 0]
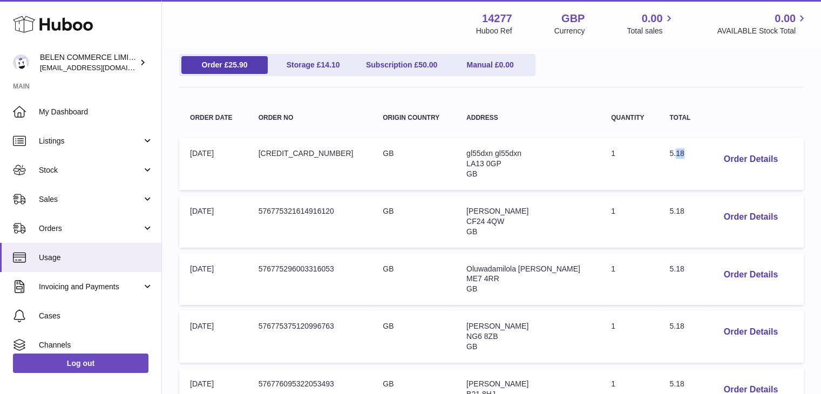
drag, startPoint x: 666, startPoint y: 153, endPoint x: 684, endPoint y: 157, distance: 17.7
click at [684, 157] on td "Total: 5.18" at bounding box center [680, 164] width 45 height 52
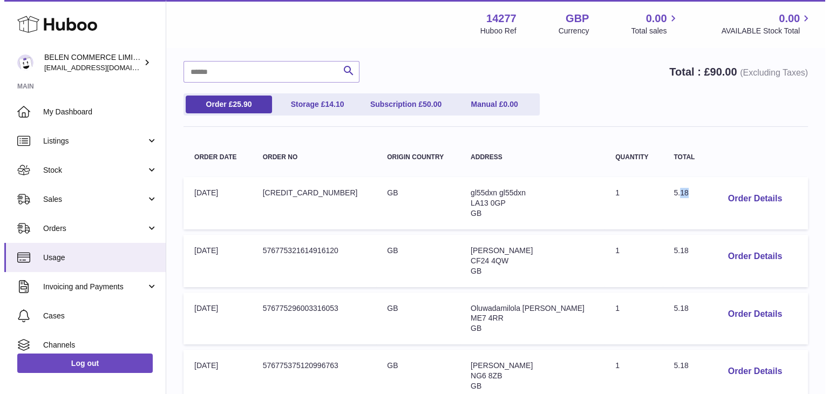
scroll to position [235, 0]
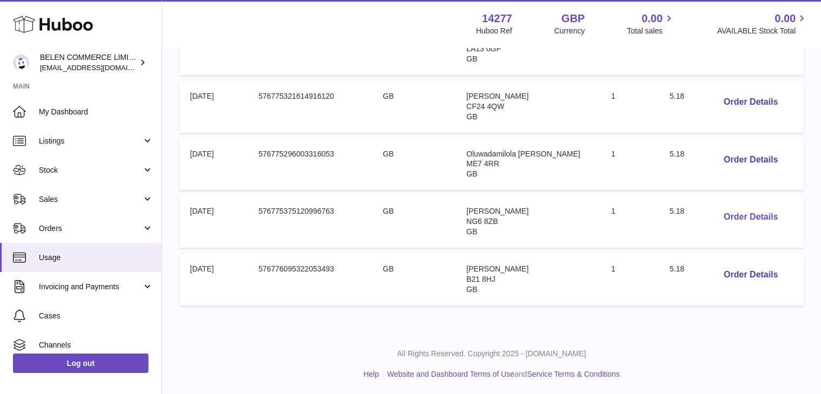
click at [755, 209] on button "Order Details" at bounding box center [750, 217] width 71 height 22
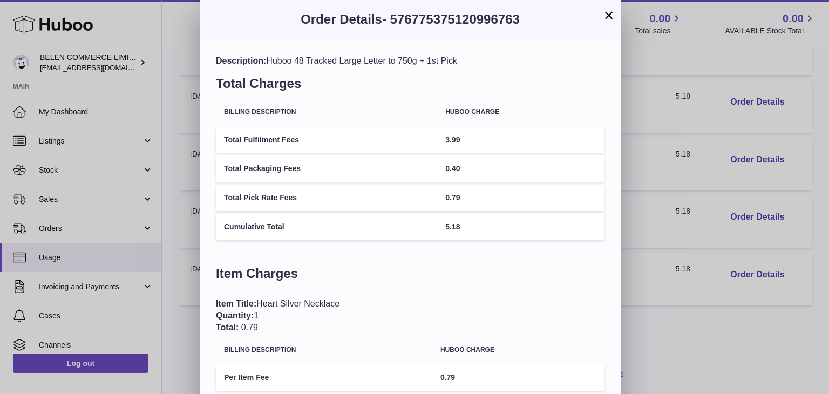
click at [541, 166] on td "0.40" at bounding box center [520, 168] width 167 height 26
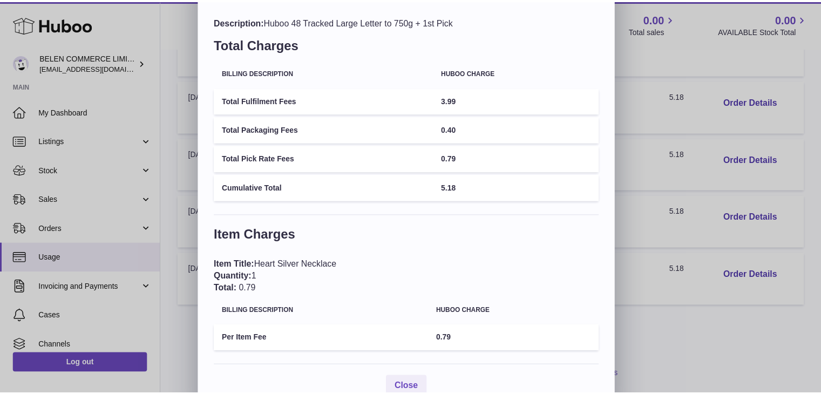
scroll to position [0, 0]
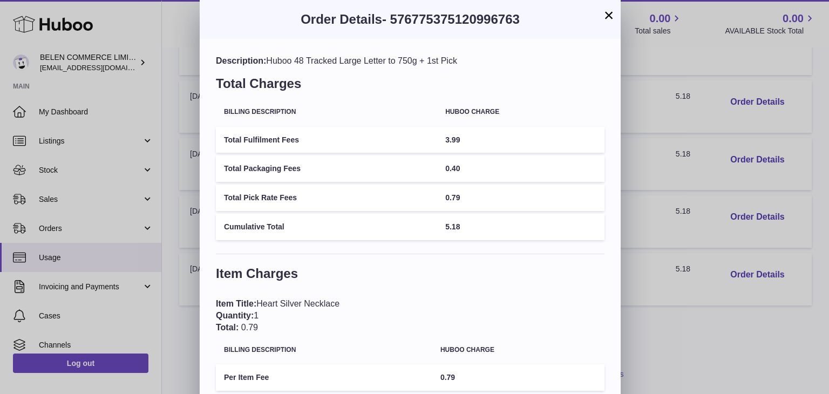
click at [604, 13] on button "×" at bounding box center [608, 15] width 13 height 13
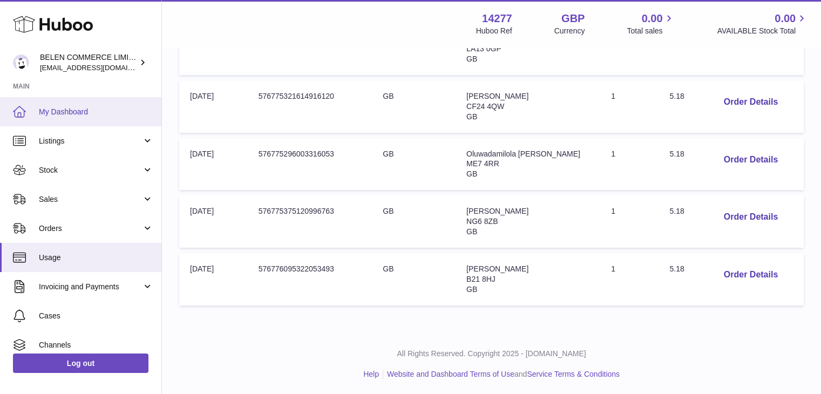
click at [62, 123] on link "My Dashboard" at bounding box center [80, 111] width 161 height 29
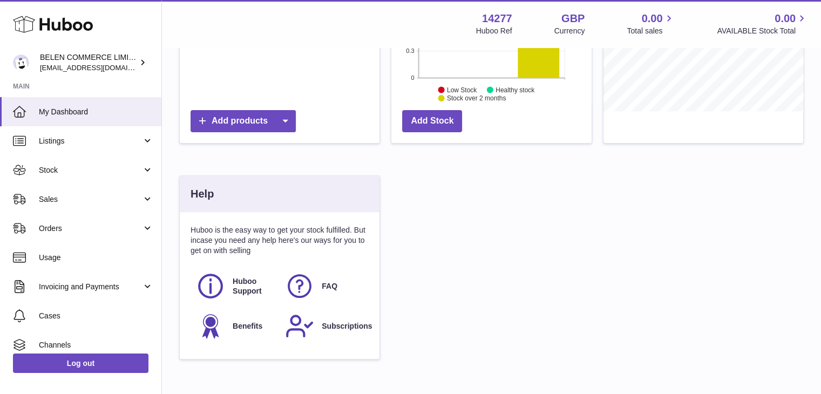
scroll to position [359, 0]
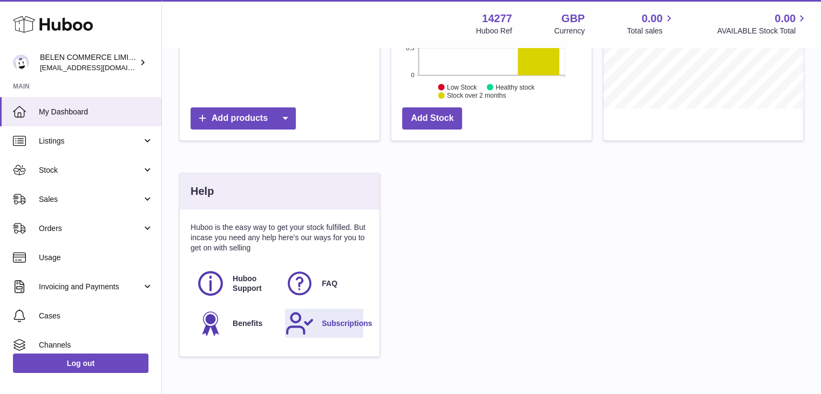
click at [311, 327] on icon at bounding box center [299, 323] width 27 height 27
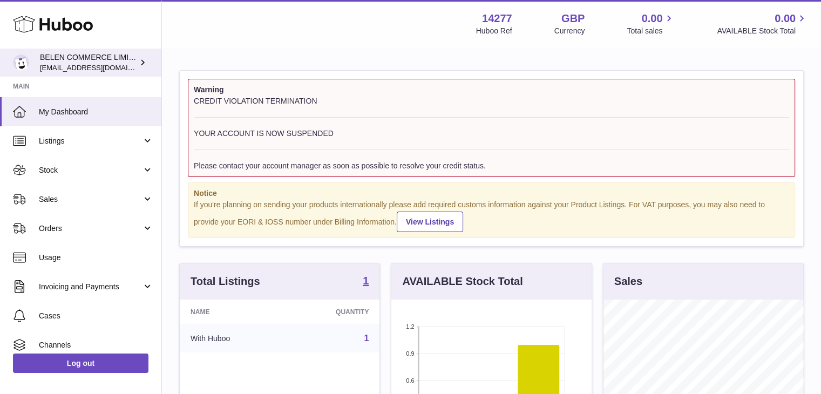
click at [106, 71] on div "BELEN COMMERCE LIMITED zenmindcoeu@gmail.com" at bounding box center [88, 62] width 97 height 21
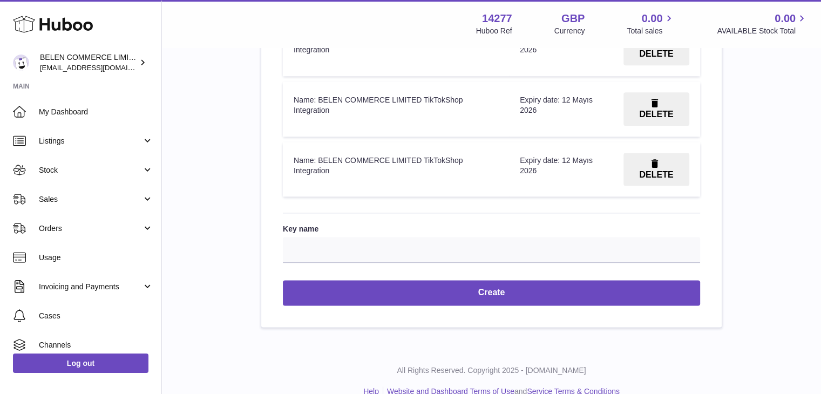
scroll to position [1415, 0]
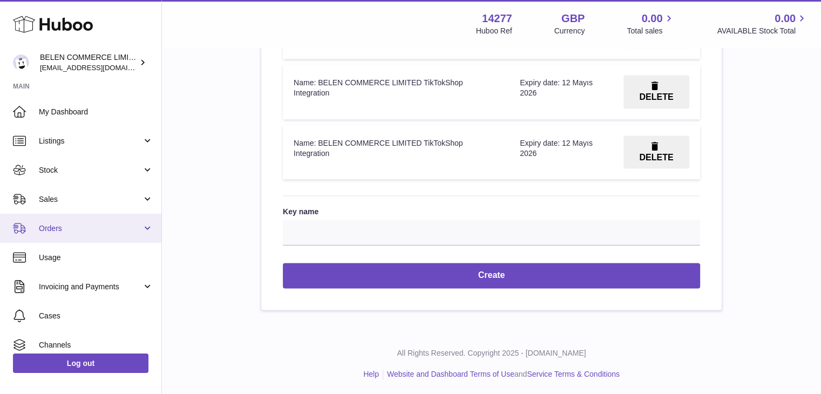
click at [88, 229] on span "Orders" at bounding box center [90, 228] width 103 height 10
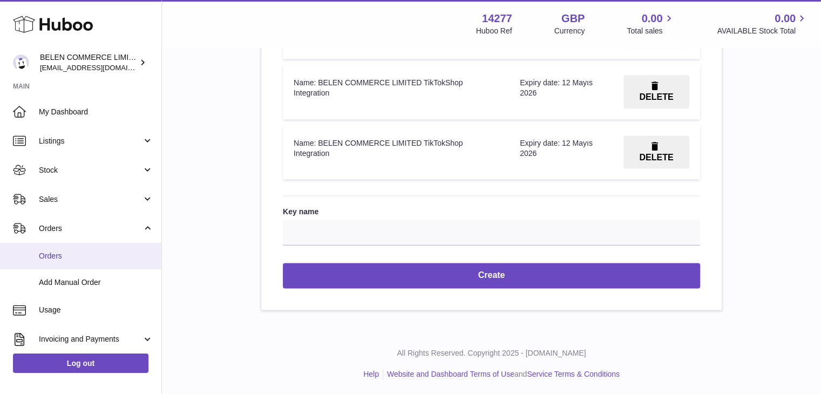
click at [84, 249] on link "Orders" at bounding box center [80, 256] width 161 height 26
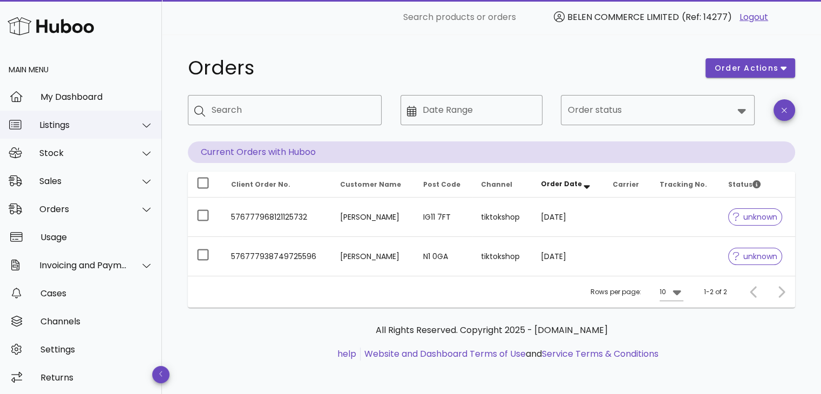
click at [114, 127] on div "Listings" at bounding box center [83, 125] width 88 height 10
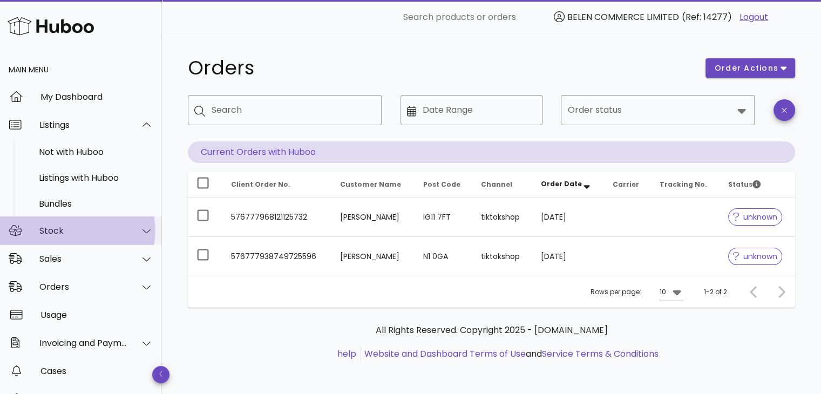
click at [76, 223] on div "Stock" at bounding box center [81, 230] width 162 height 28
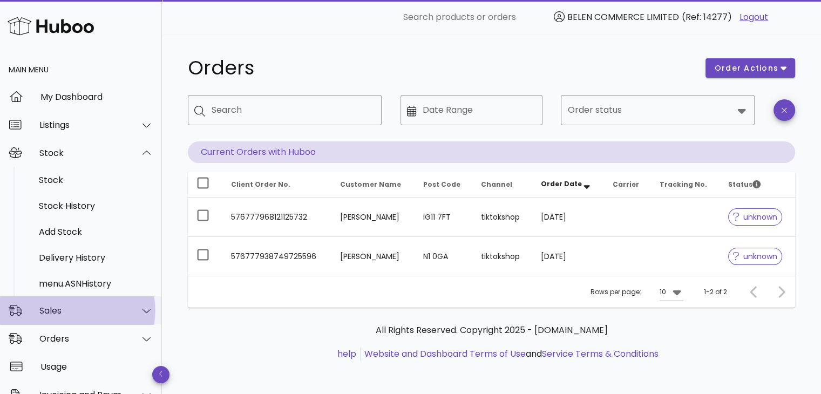
click at [84, 316] on div "Sales" at bounding box center [83, 310] width 88 height 10
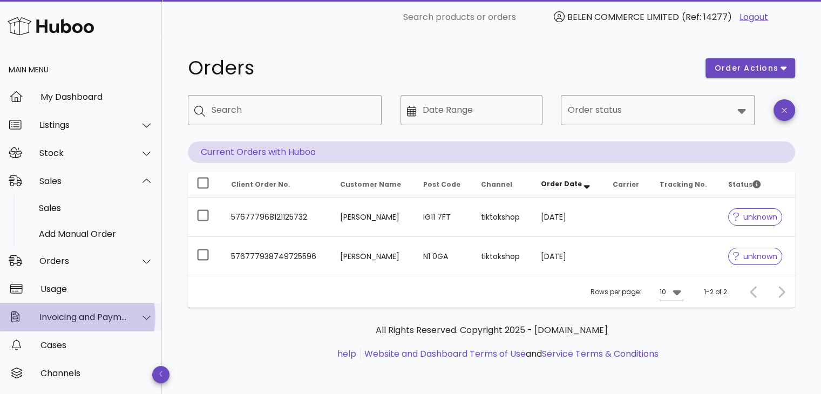
click at [107, 329] on div "Invoicing and Payments" at bounding box center [81, 317] width 162 height 28
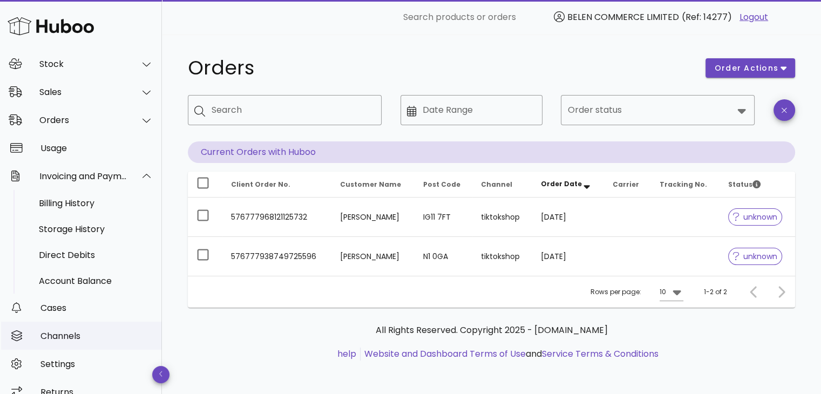
scroll to position [103, 0]
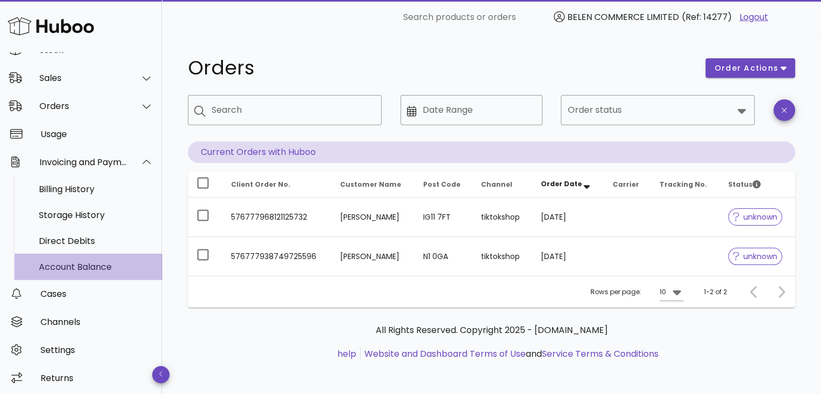
click at [113, 265] on div "Account Balance" at bounding box center [96, 267] width 114 height 10
